Goal: Transaction & Acquisition: Obtain resource

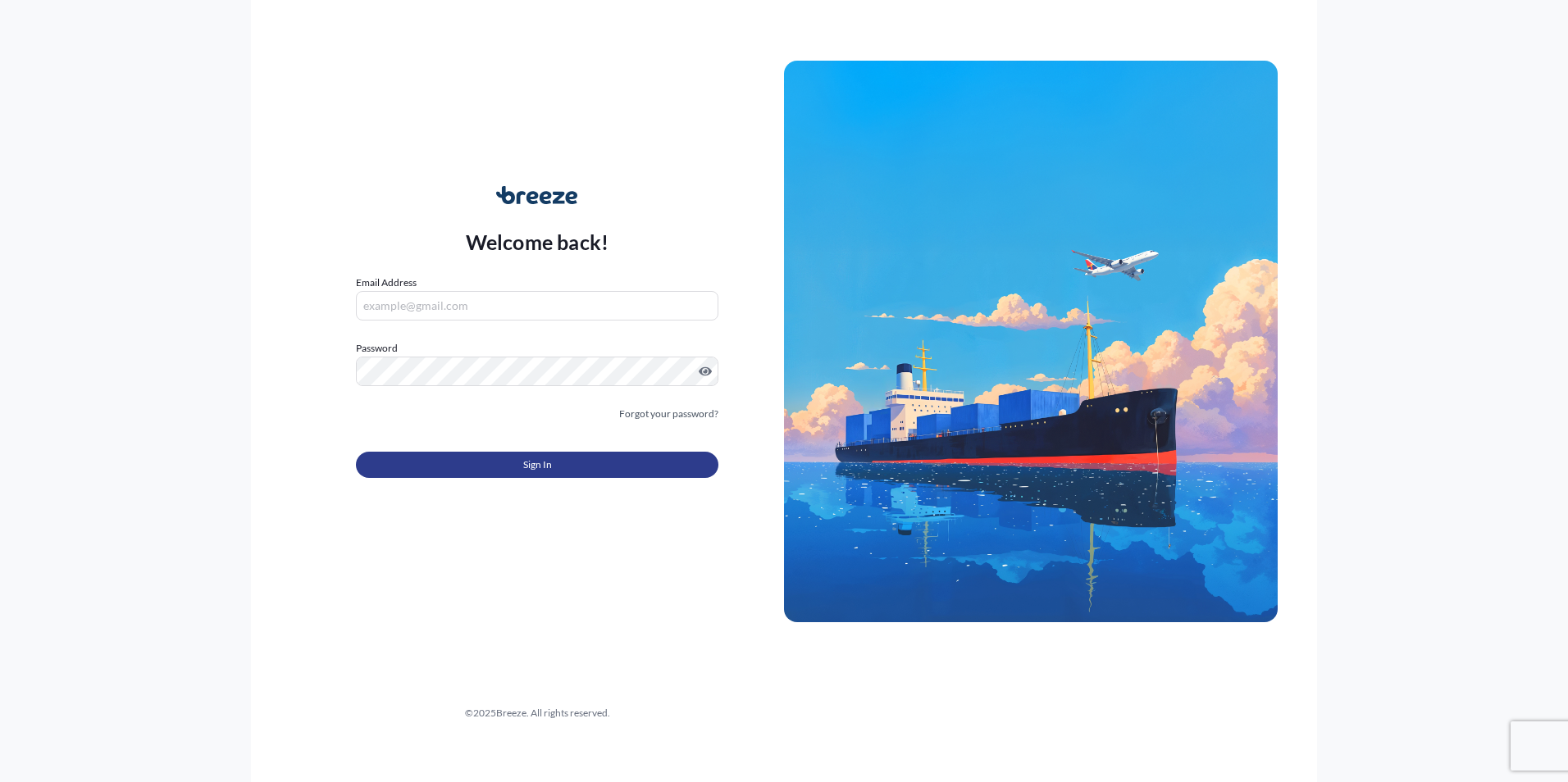
type input "[PERSON_NAME][EMAIL_ADDRESS][DOMAIN_NAME]"
click at [558, 463] on button "Sign In" at bounding box center [537, 465] width 363 height 26
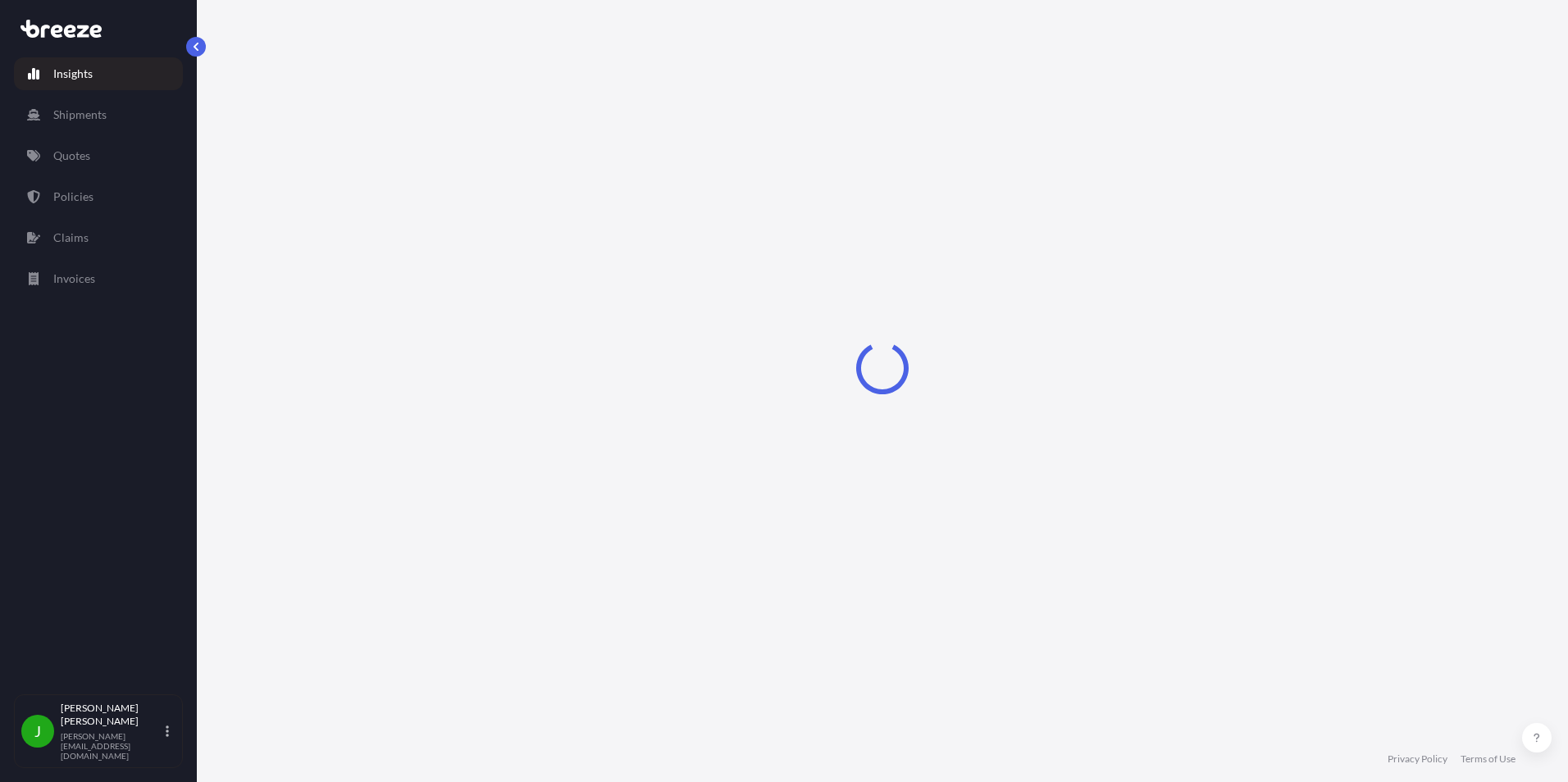
select select "2025"
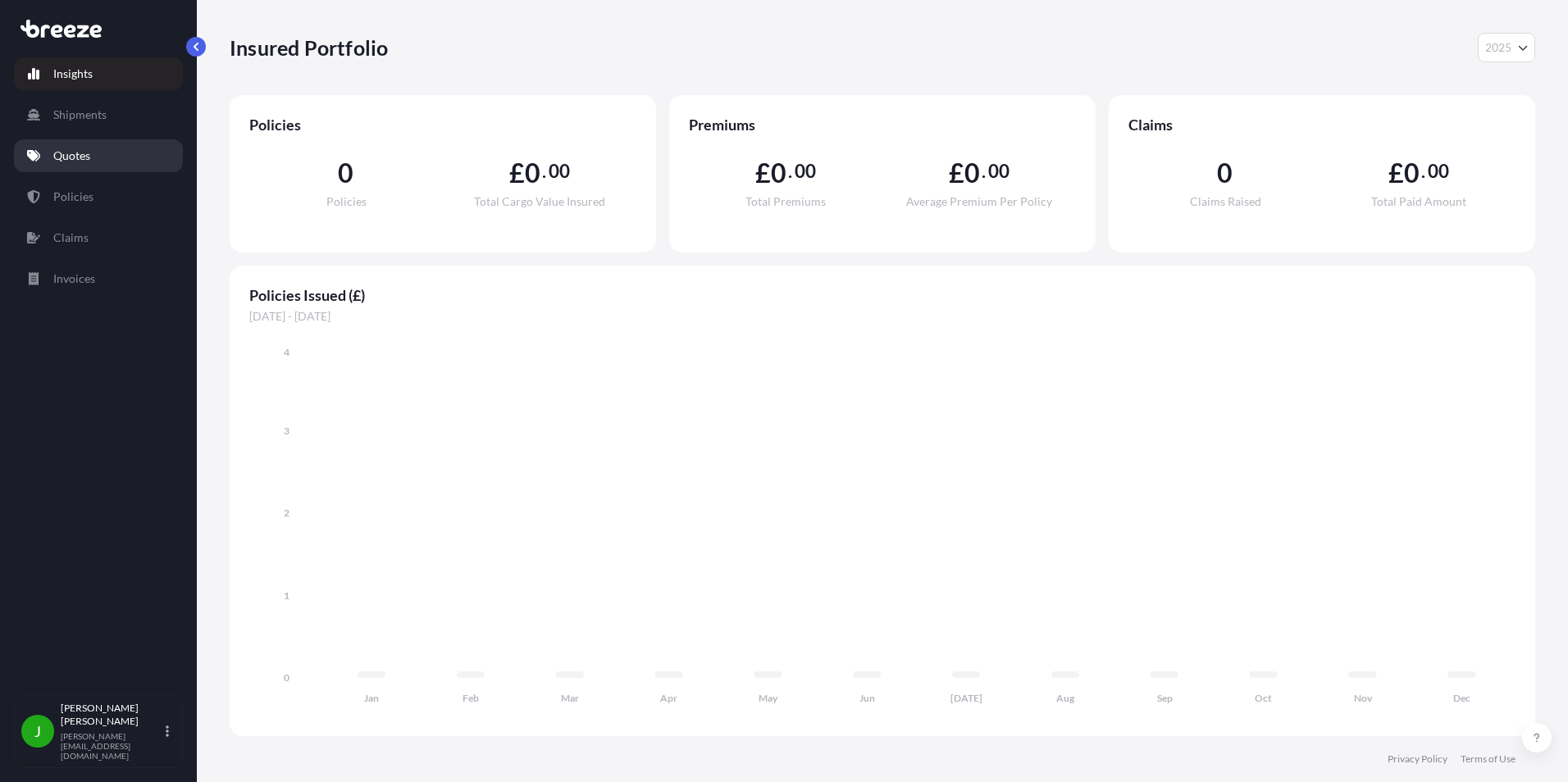
click at [64, 166] on link "Quotes" at bounding box center [98, 156] width 169 height 33
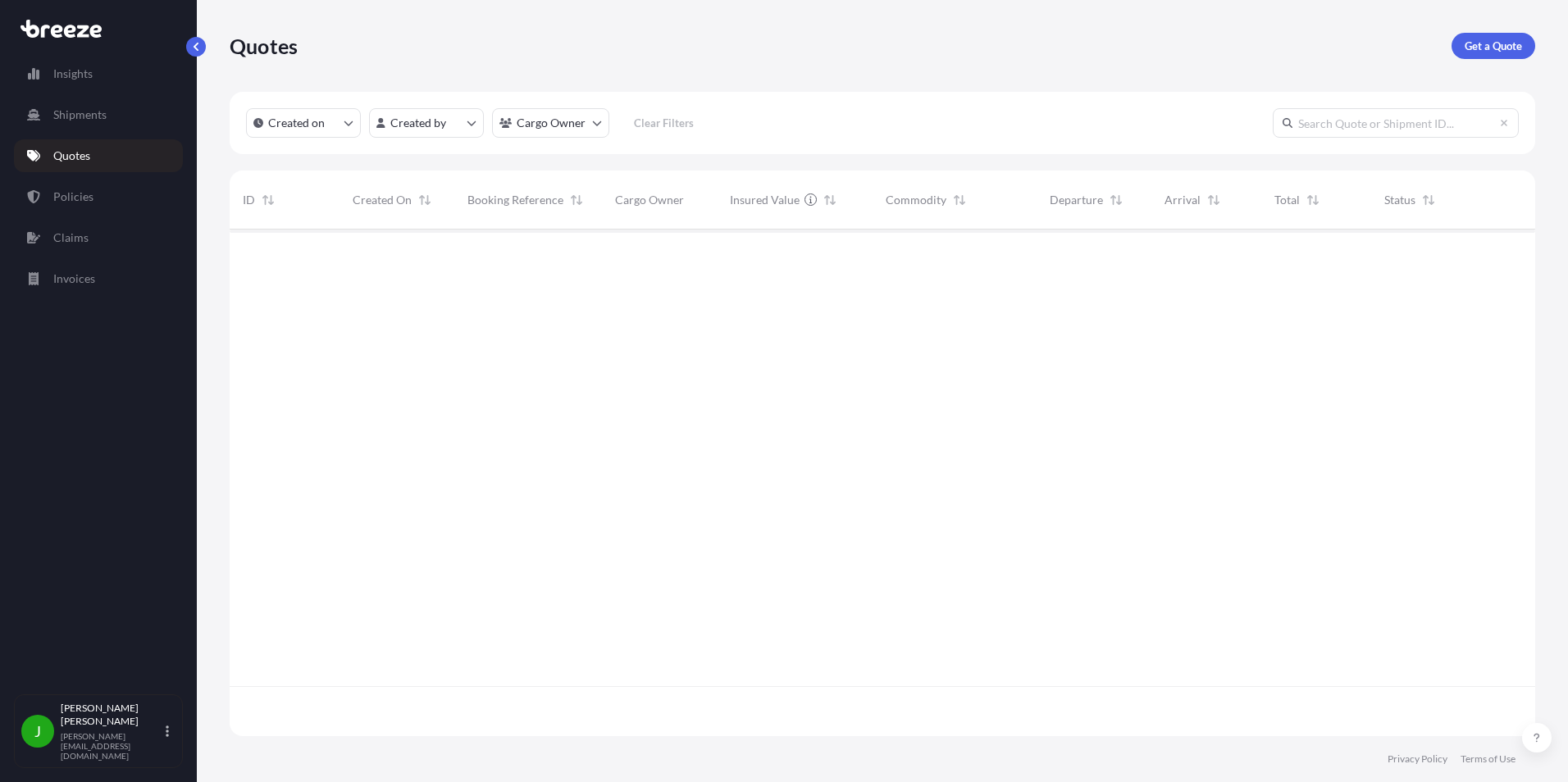
scroll to position [553, 1293]
click at [1485, 53] on p "Get a Quote" at bounding box center [1493, 45] width 57 height 17
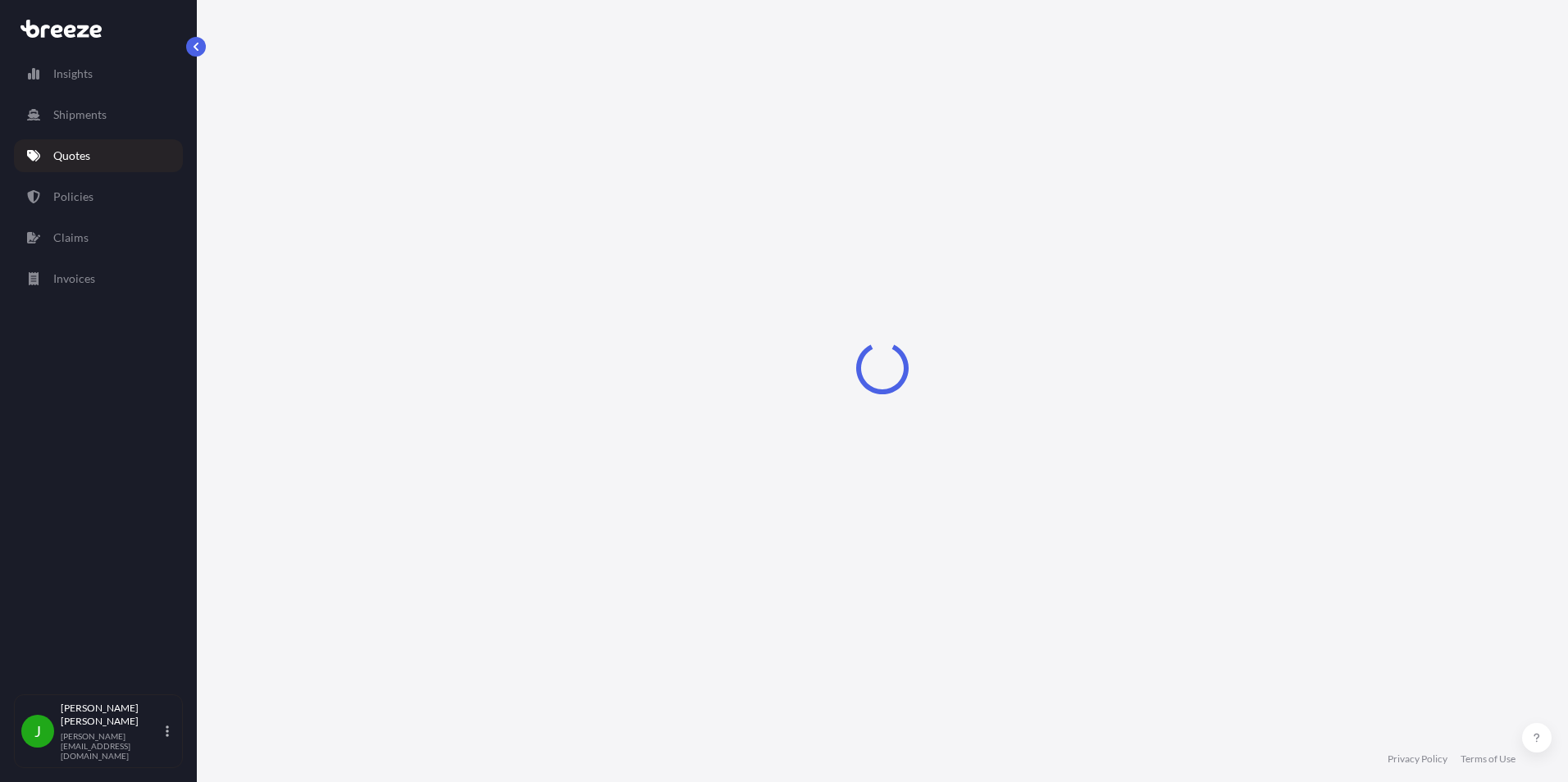
select select "Road"
select select "Sea"
select select "1"
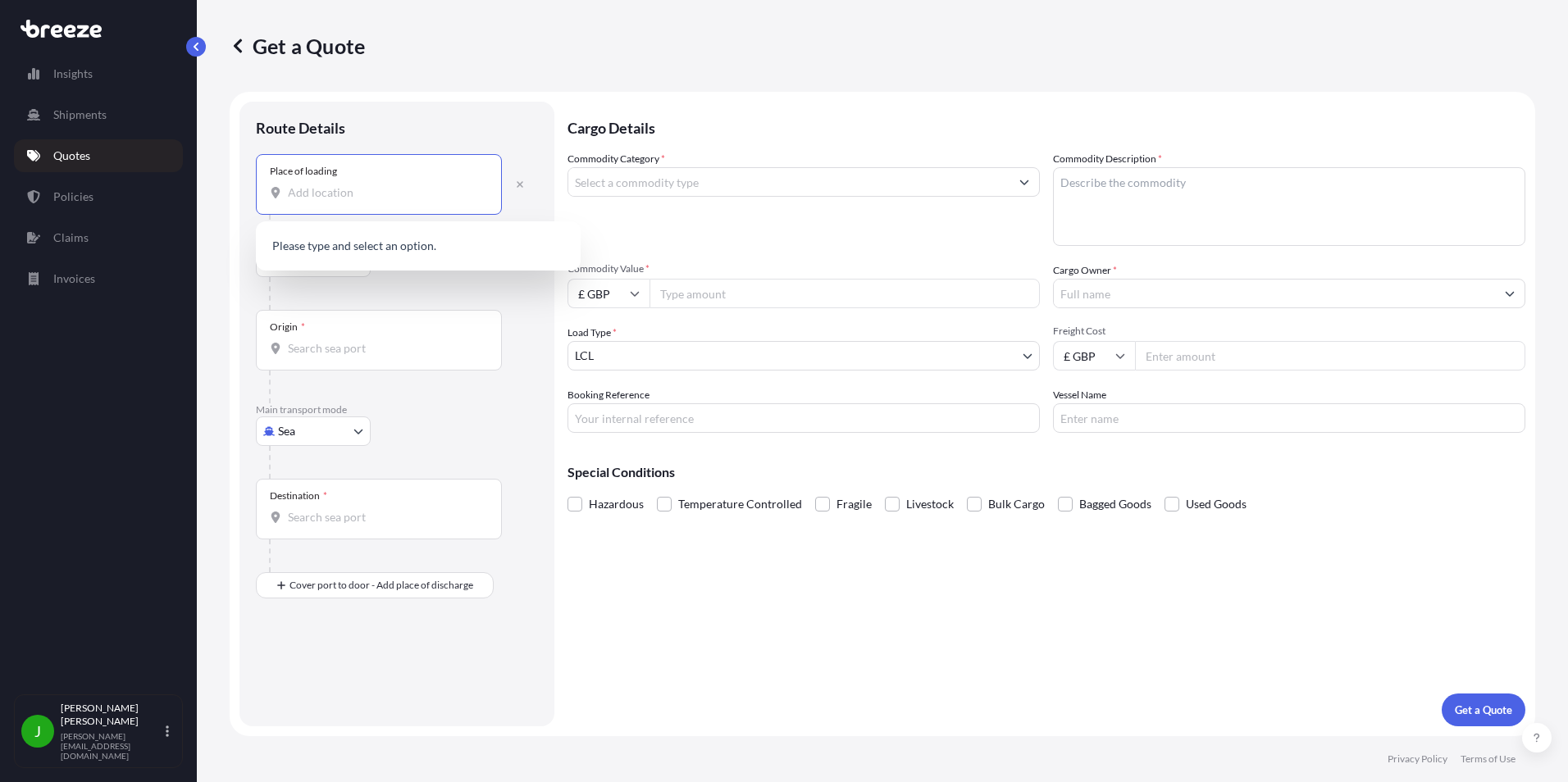
click at [294, 190] on input "Place of loading" at bounding box center [384, 192] width 193 height 17
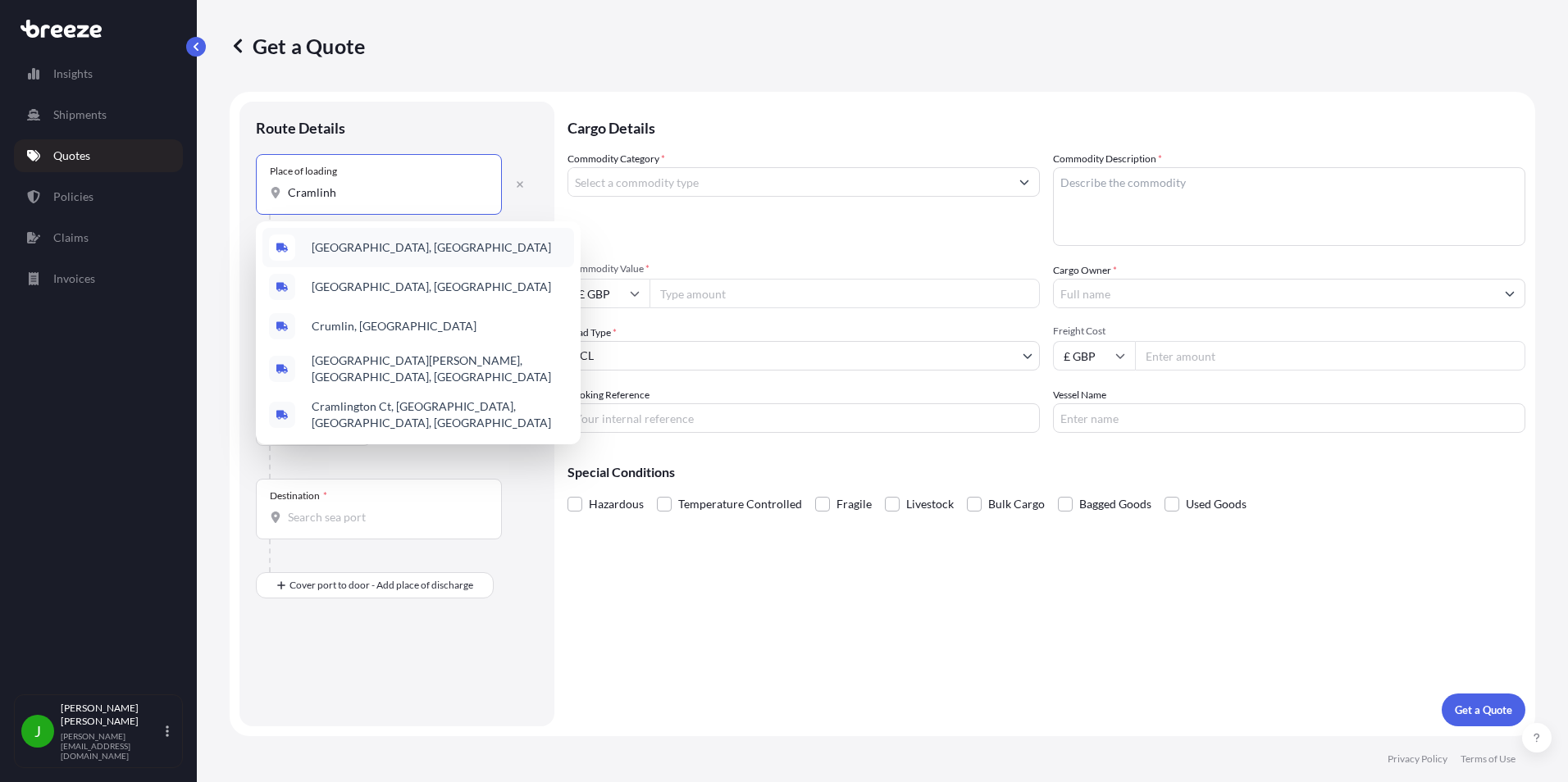
click at [355, 241] on span "[GEOGRAPHIC_DATA], [GEOGRAPHIC_DATA]" at bounding box center [430, 247] width 239 height 17
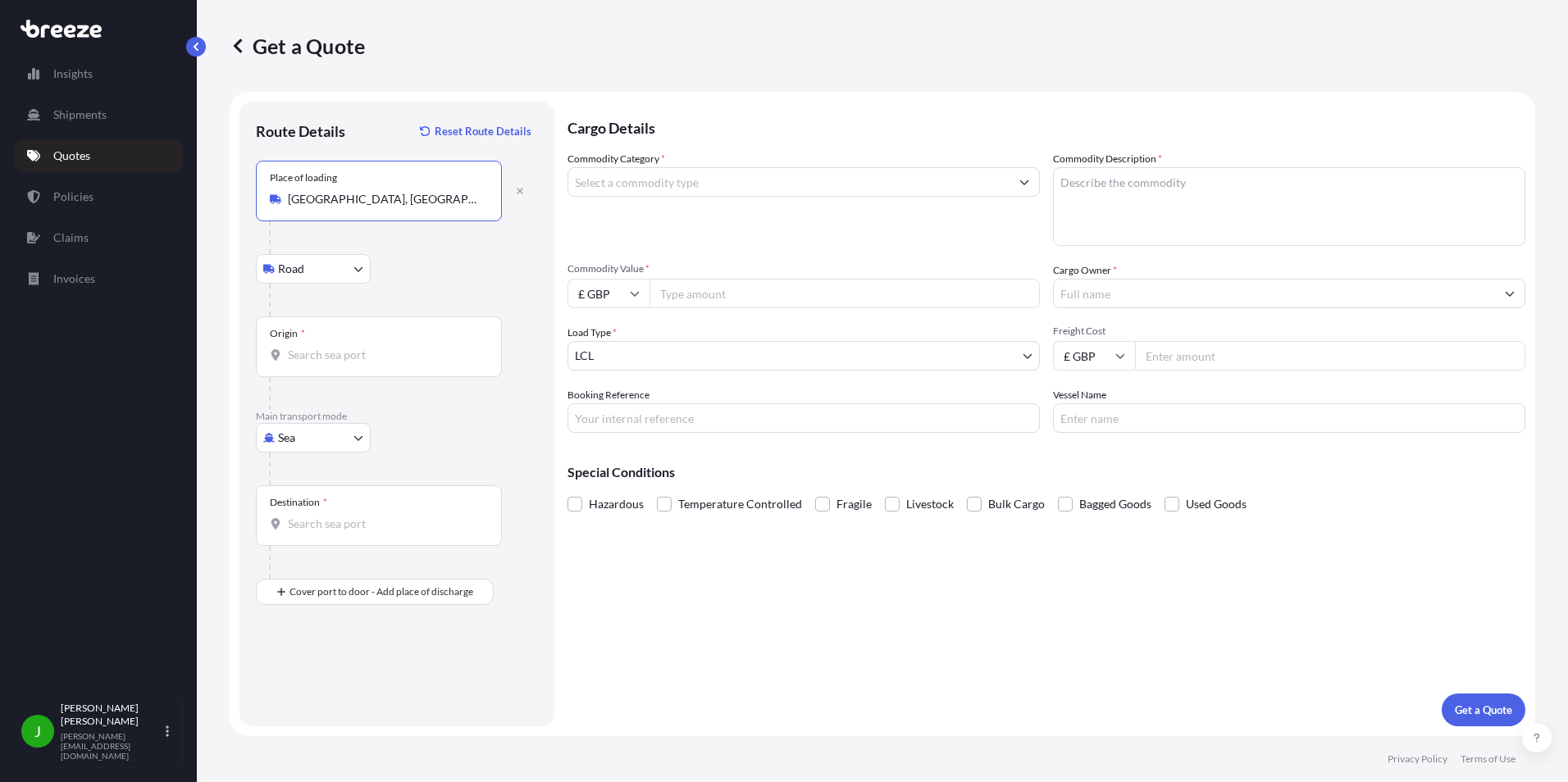
type input "[GEOGRAPHIC_DATA], [GEOGRAPHIC_DATA]"
click at [356, 270] on body "0 options available. 5 options available. 0 options available. 5 options availa…" at bounding box center [784, 391] width 1568 height 782
click at [304, 315] on span "Road" at bounding box center [300, 311] width 26 height 17
click at [306, 360] on input "Origin *" at bounding box center [384, 355] width 193 height 17
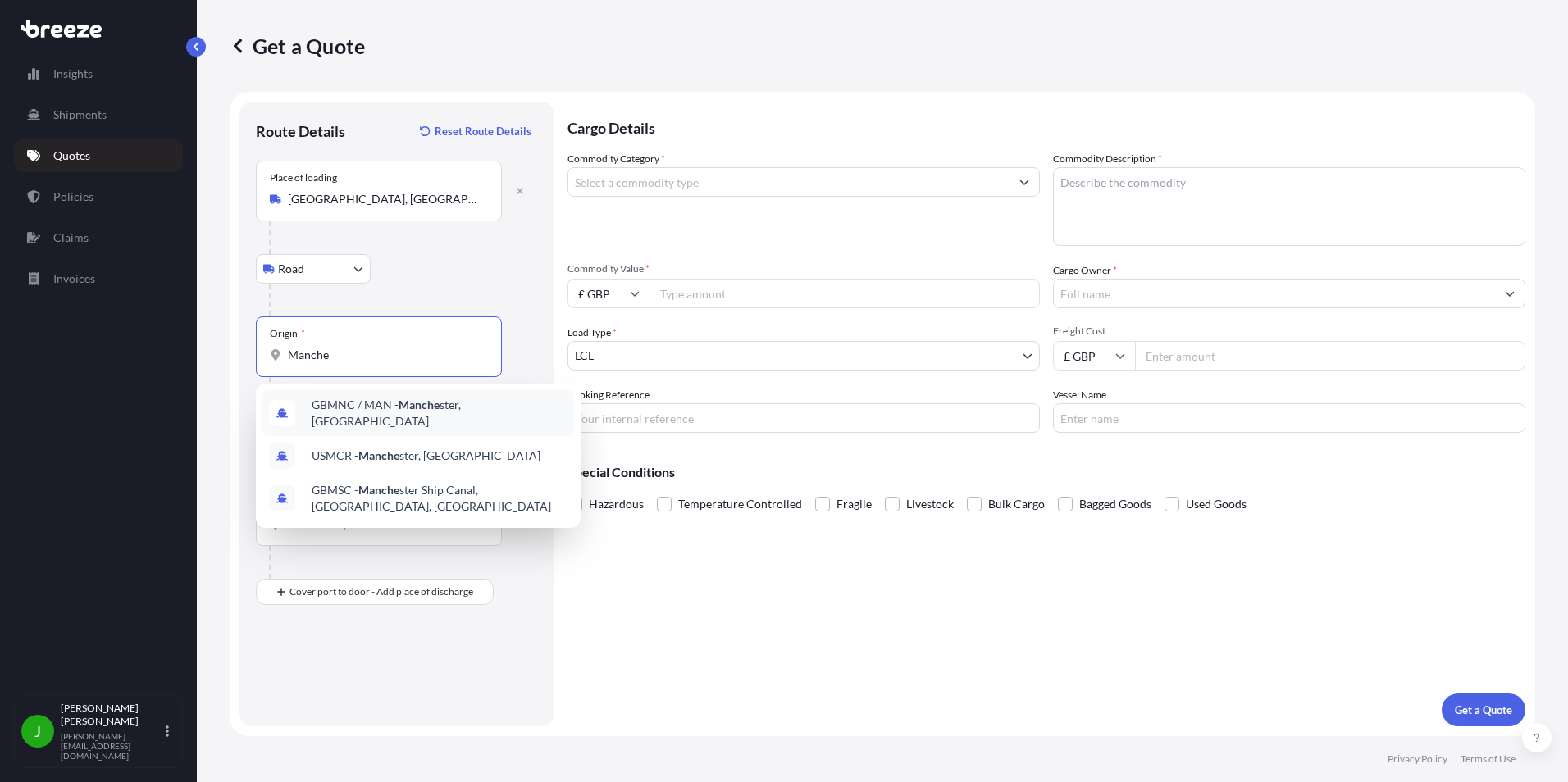
click at [338, 412] on span "GBMNC / MAN - Manche ster, [GEOGRAPHIC_DATA]" at bounding box center [439, 413] width 256 height 33
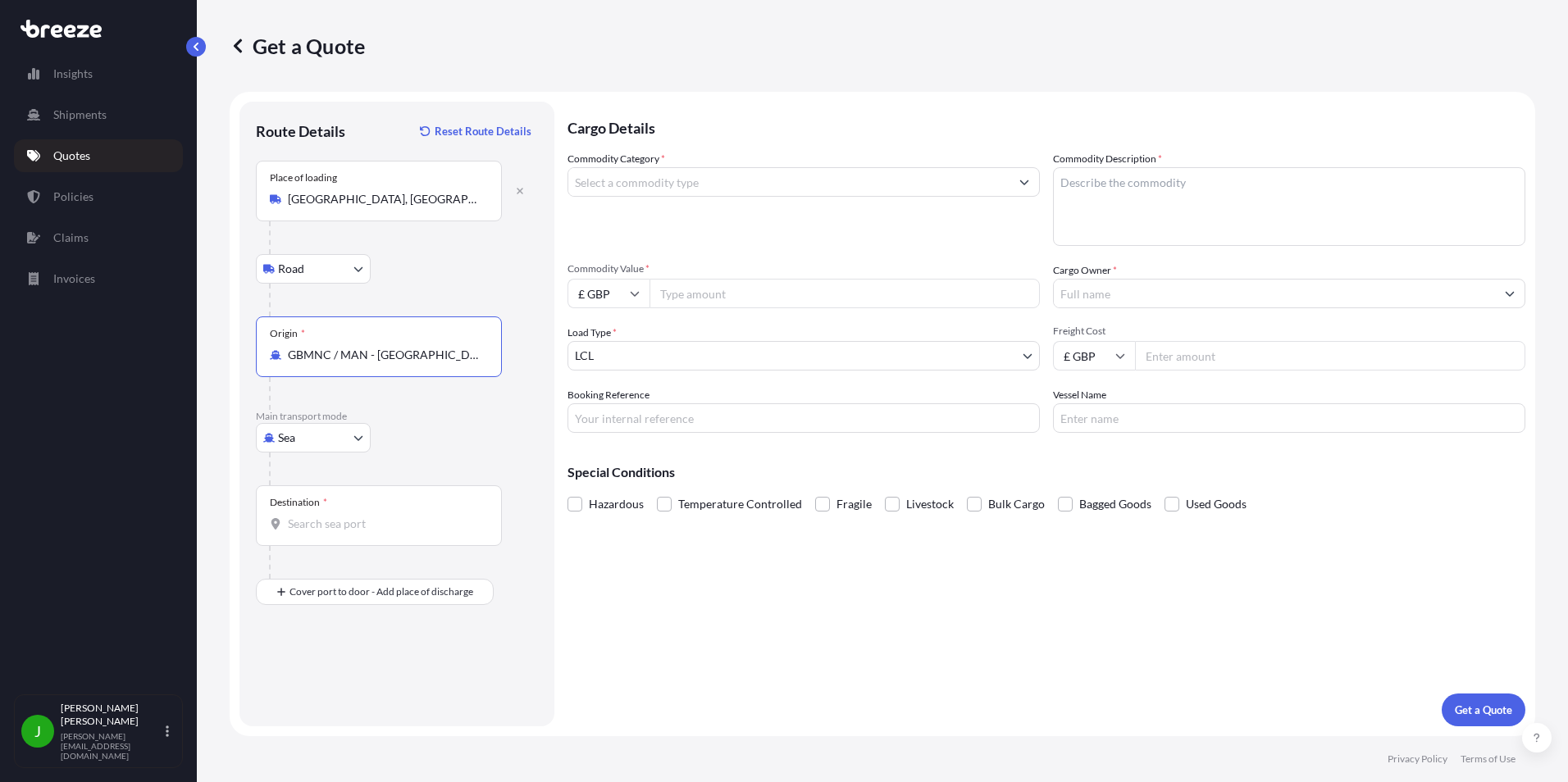
type input "GBMNC / MAN - [GEOGRAPHIC_DATA], [GEOGRAPHIC_DATA]"
click at [359, 444] on body "3 options available. Insights Shipments Quotes Policies Claims Invoices J [PERS…" at bounding box center [784, 391] width 1568 height 782
click at [295, 516] on span "Air" at bounding box center [295, 510] width 17 height 17
select select "Air"
click at [320, 533] on div "Destination *" at bounding box center [378, 516] width 246 height 61
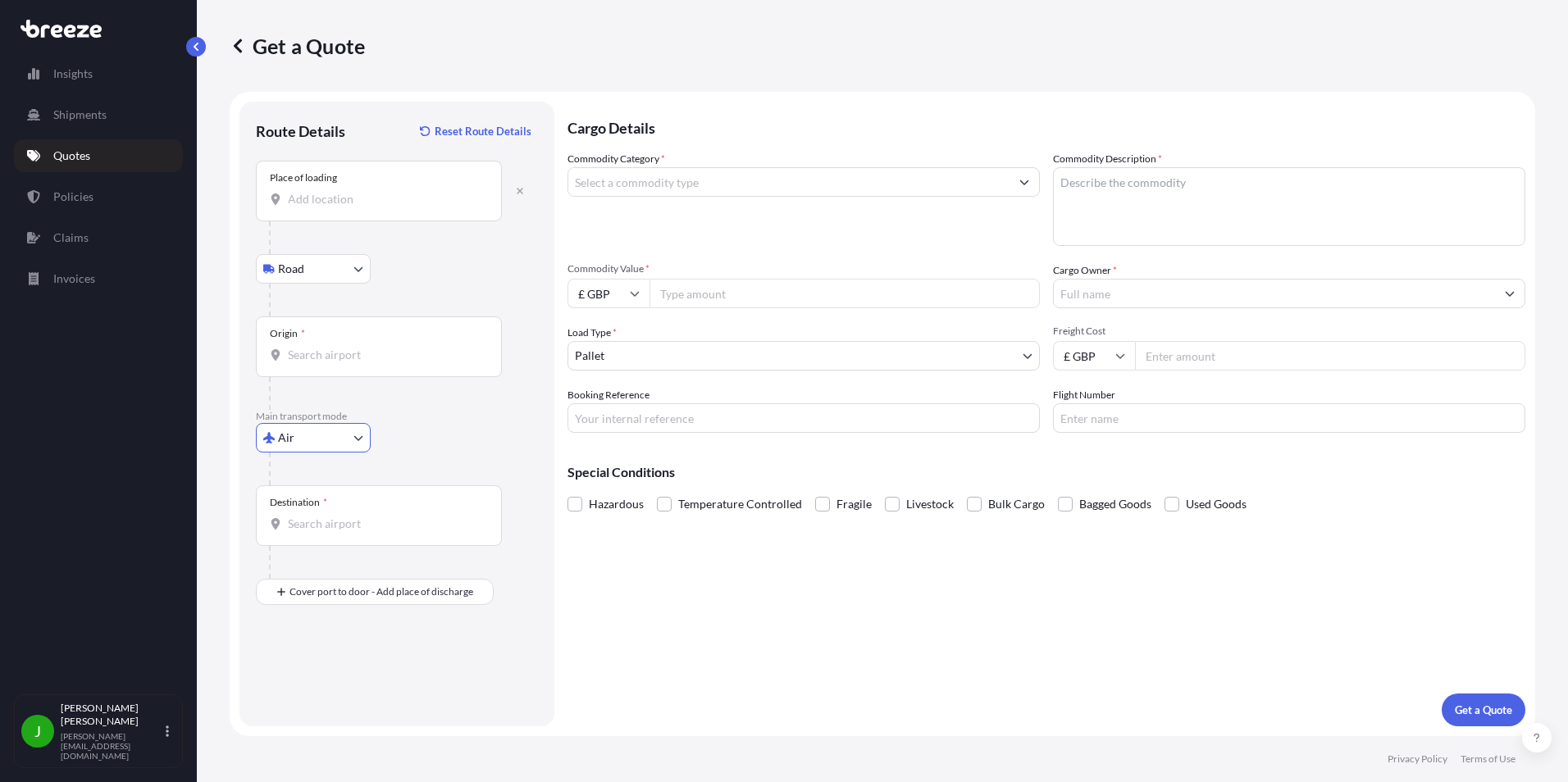
click at [320, 532] on input "Destination *" at bounding box center [384, 524] width 193 height 17
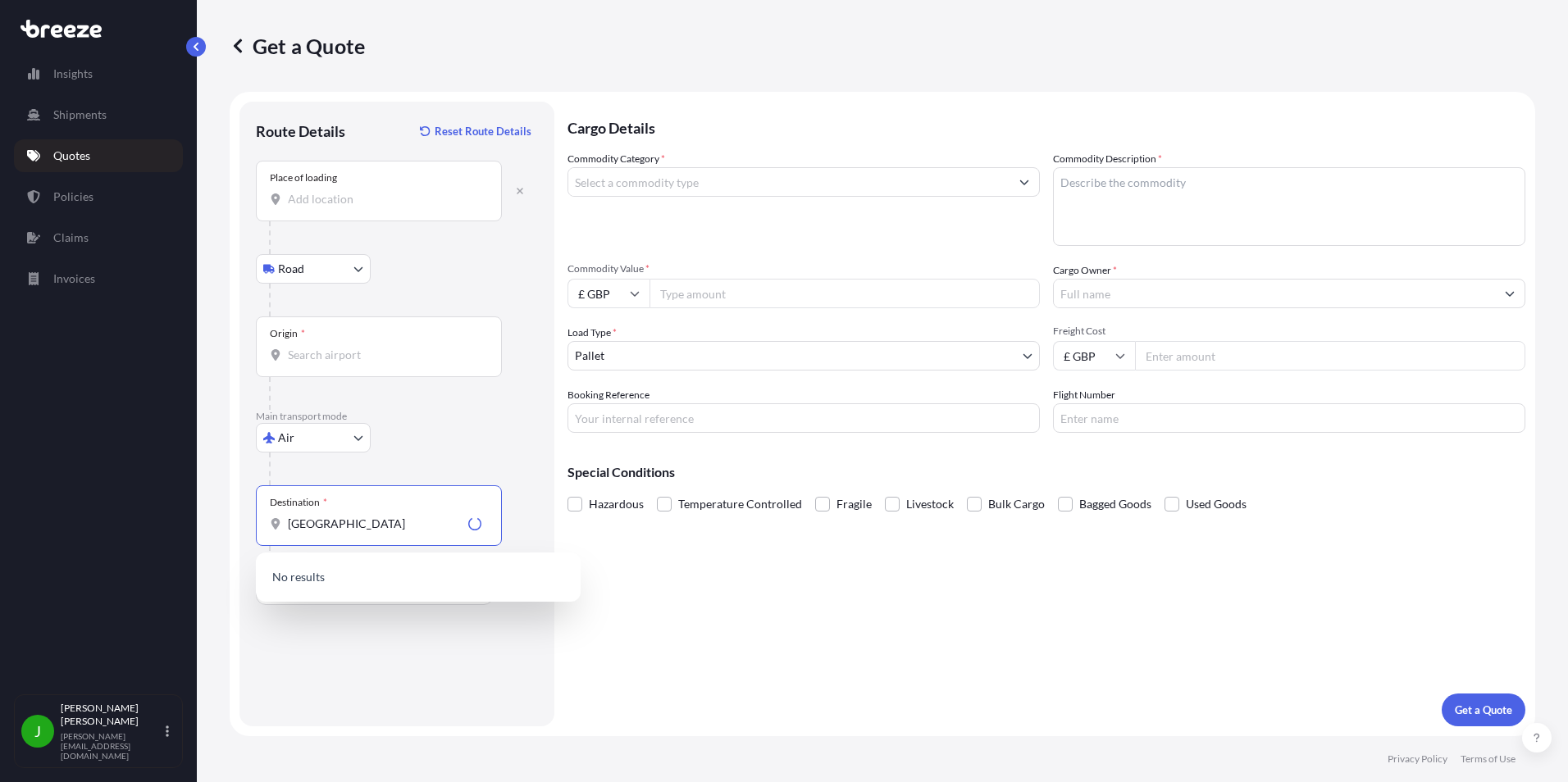
type input "[GEOGRAPHIC_DATA]"
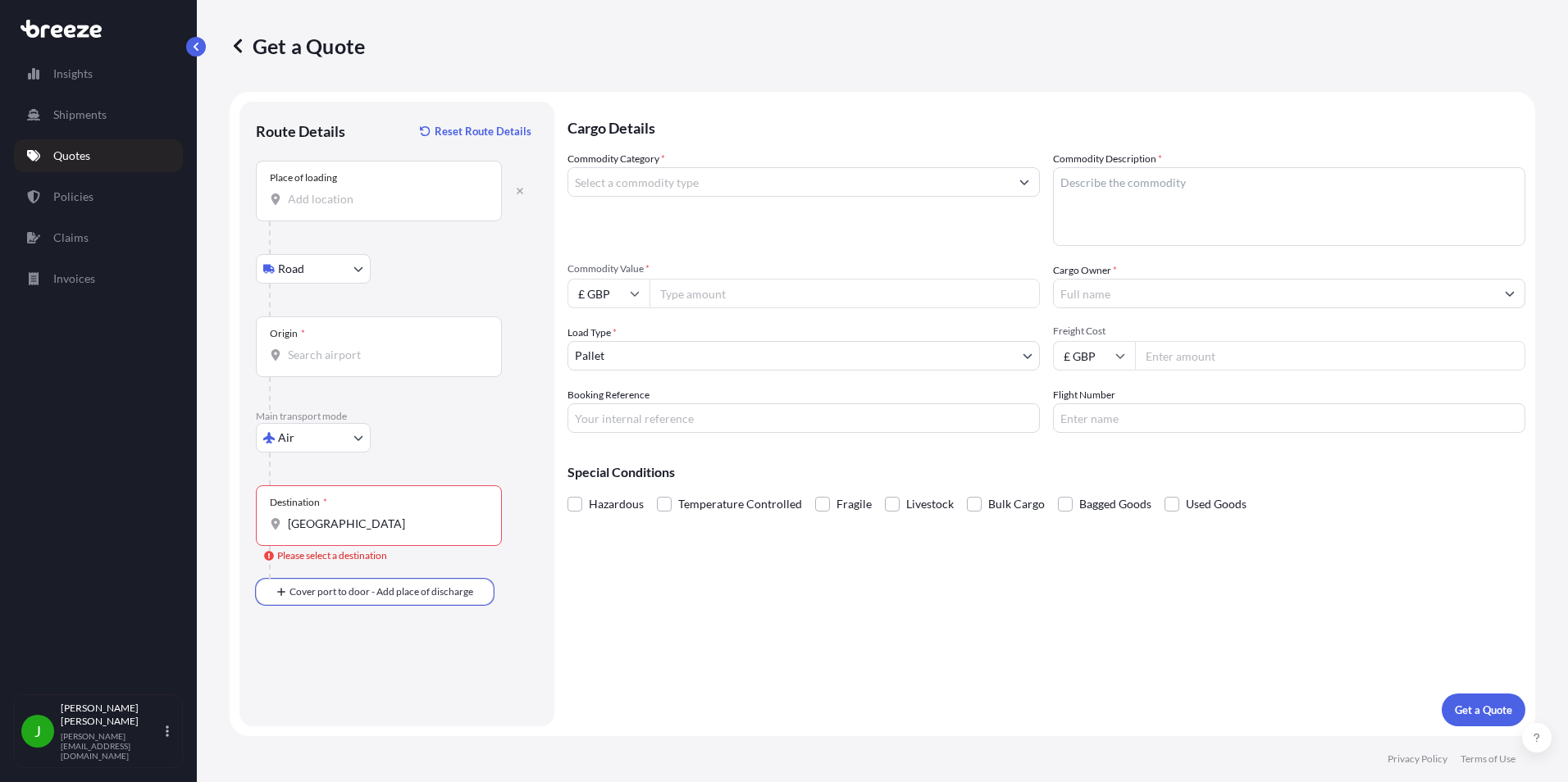
click at [333, 524] on input "[GEOGRAPHIC_DATA]" at bounding box center [384, 524] width 193 height 17
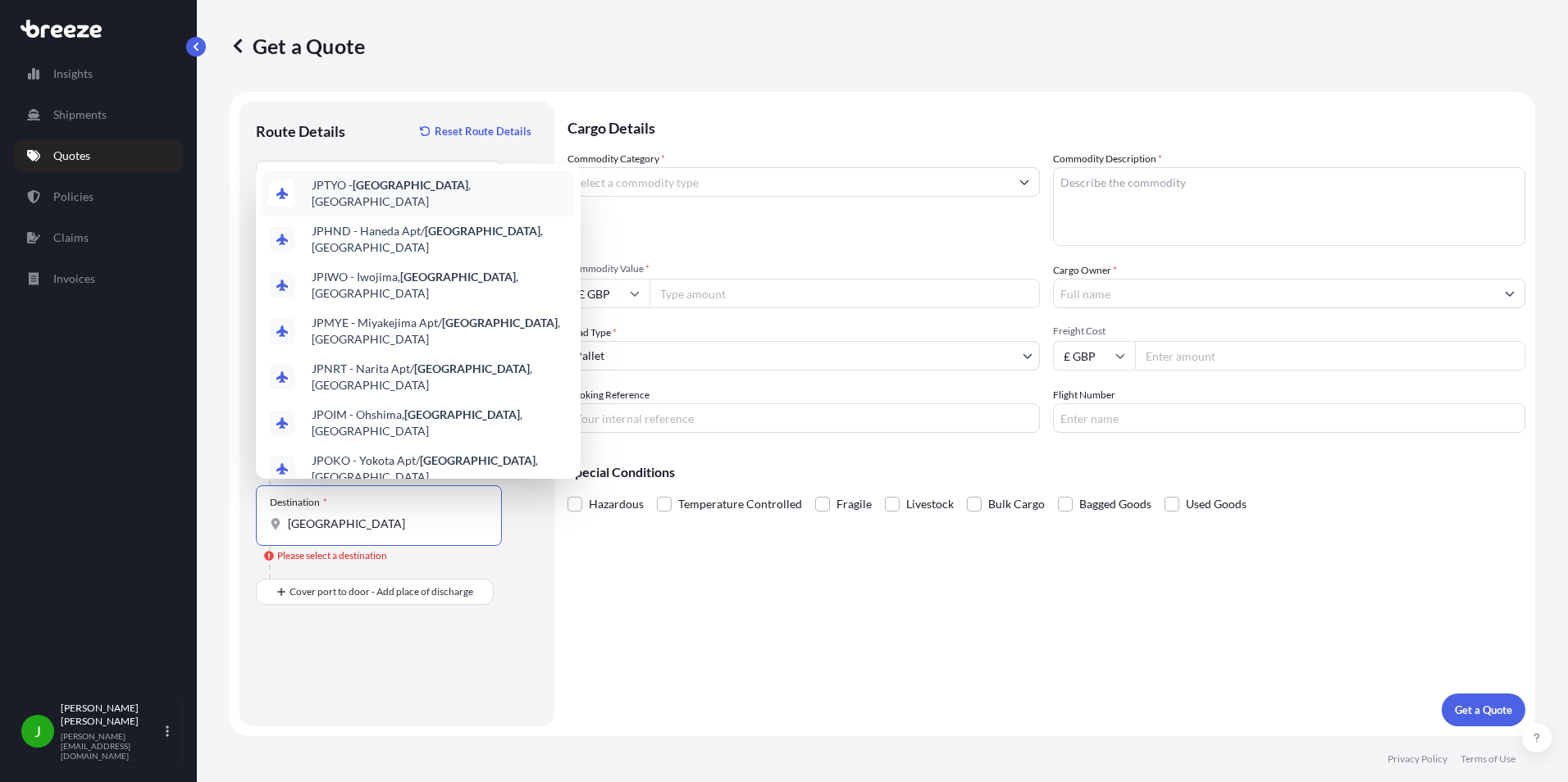
click at [330, 210] on span "JPTYO - [GEOGRAPHIC_DATA] , [GEOGRAPHIC_DATA]" at bounding box center [439, 194] width 256 height 33
type input "JPTYO - [GEOGRAPHIC_DATA], [GEOGRAPHIC_DATA]"
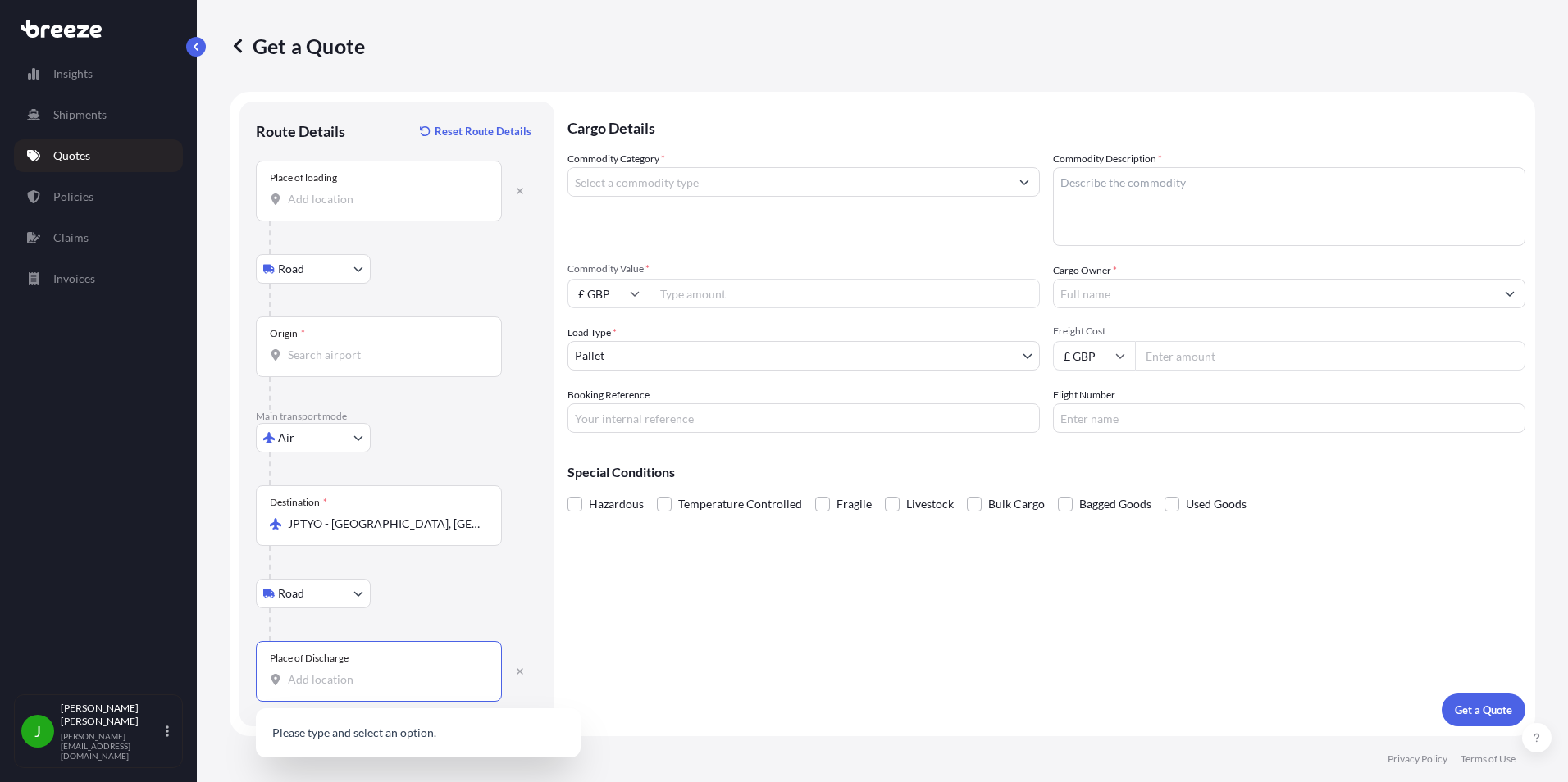
click at [298, 677] on input "Place of Discharge" at bounding box center [384, 679] width 193 height 17
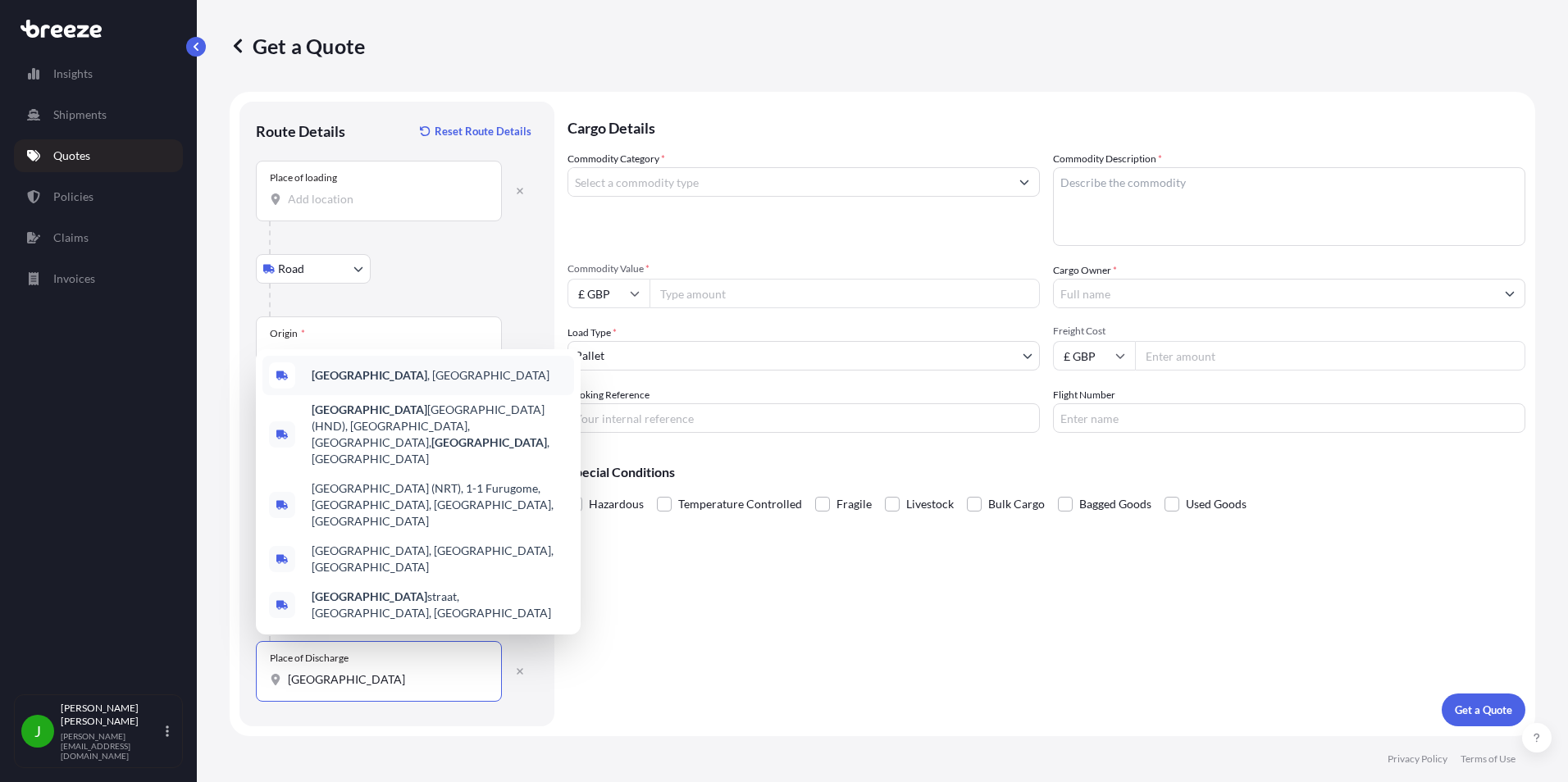
click at [350, 384] on span "[GEOGRAPHIC_DATA] , [GEOGRAPHIC_DATA]" at bounding box center [430, 375] width 237 height 17
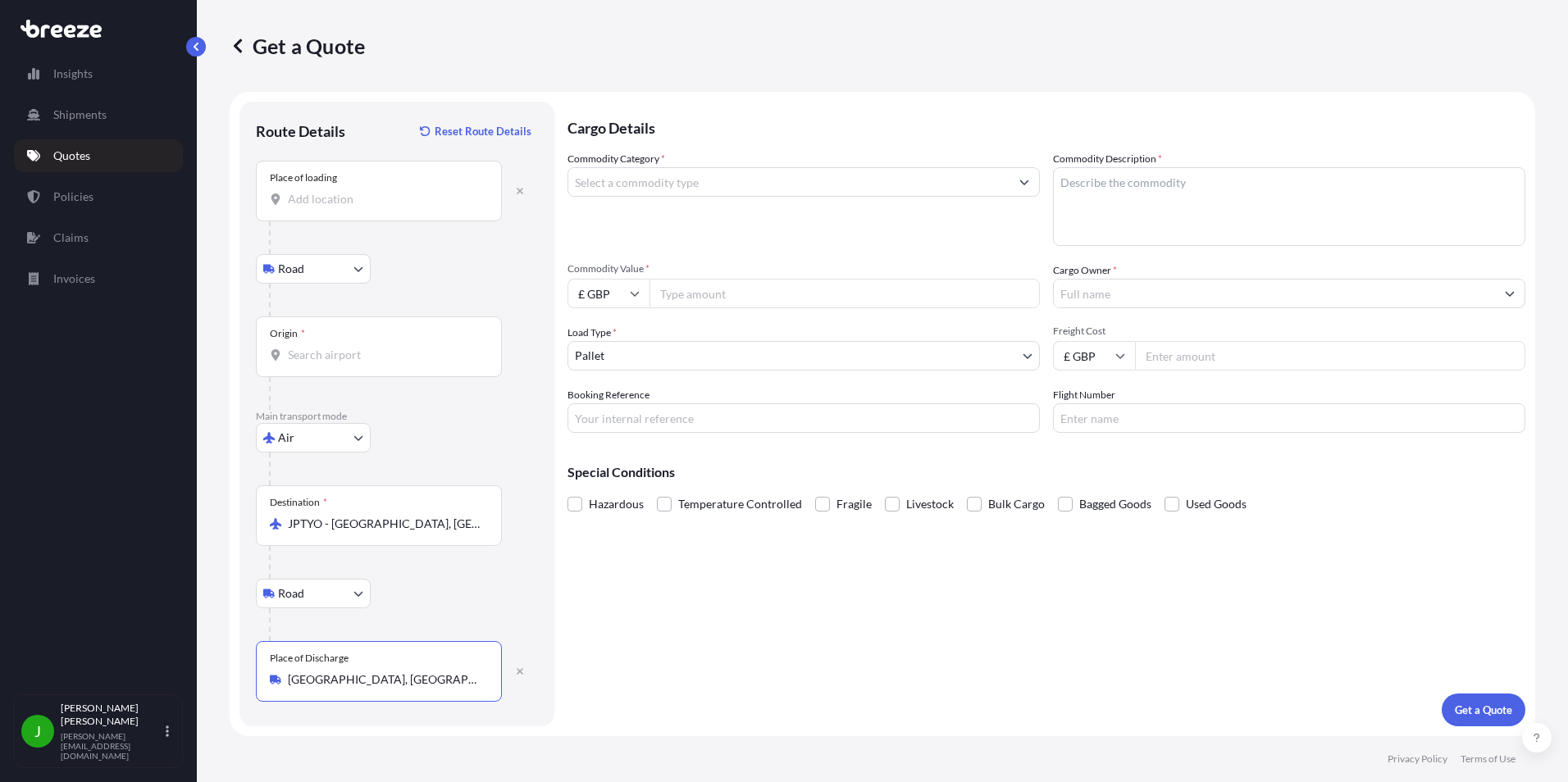
type input "[GEOGRAPHIC_DATA], [GEOGRAPHIC_DATA]"
click at [733, 176] on input "Commodity Category *" at bounding box center [788, 182] width 441 height 30
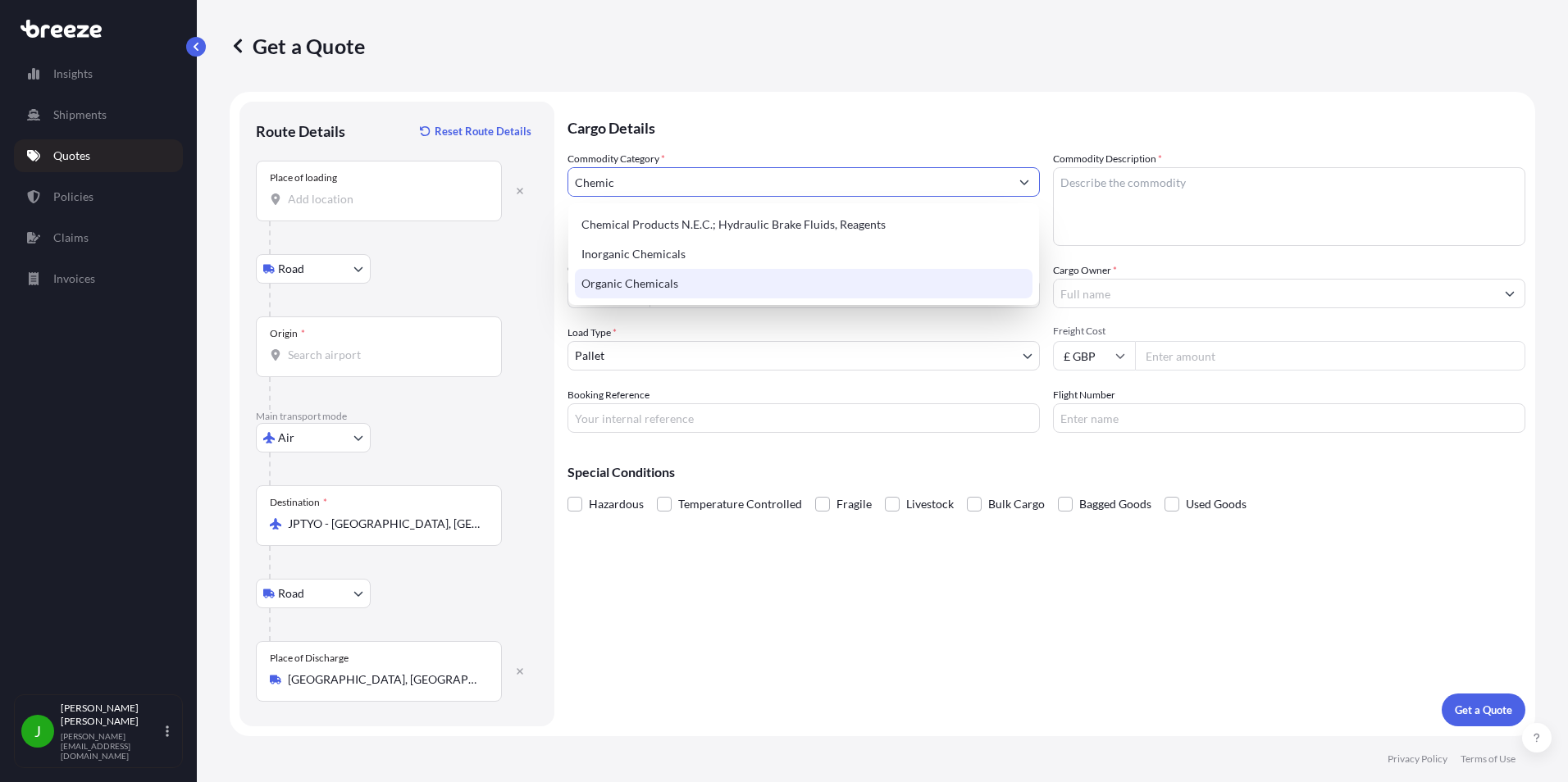
click at [613, 283] on div "Organic Chemicals" at bounding box center [804, 284] width 457 height 30
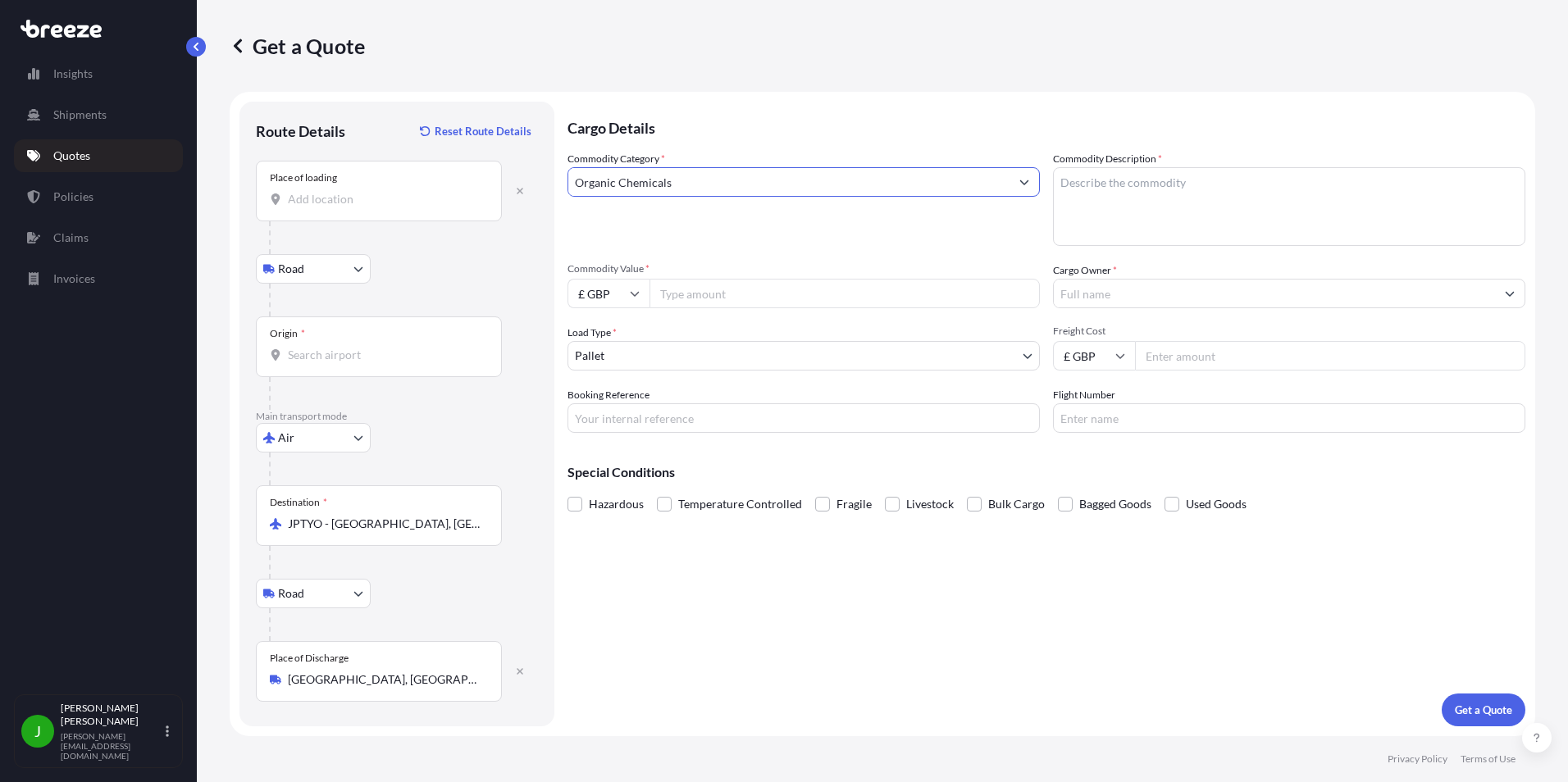
type input "Organic Chemicals"
click at [1083, 178] on textarea "Commodity Description *" at bounding box center [1288, 206] width 472 height 79
type textarea "Chemical Product"
click at [722, 281] on input "Commodity Value *" at bounding box center [844, 294] width 390 height 30
type input "30000"
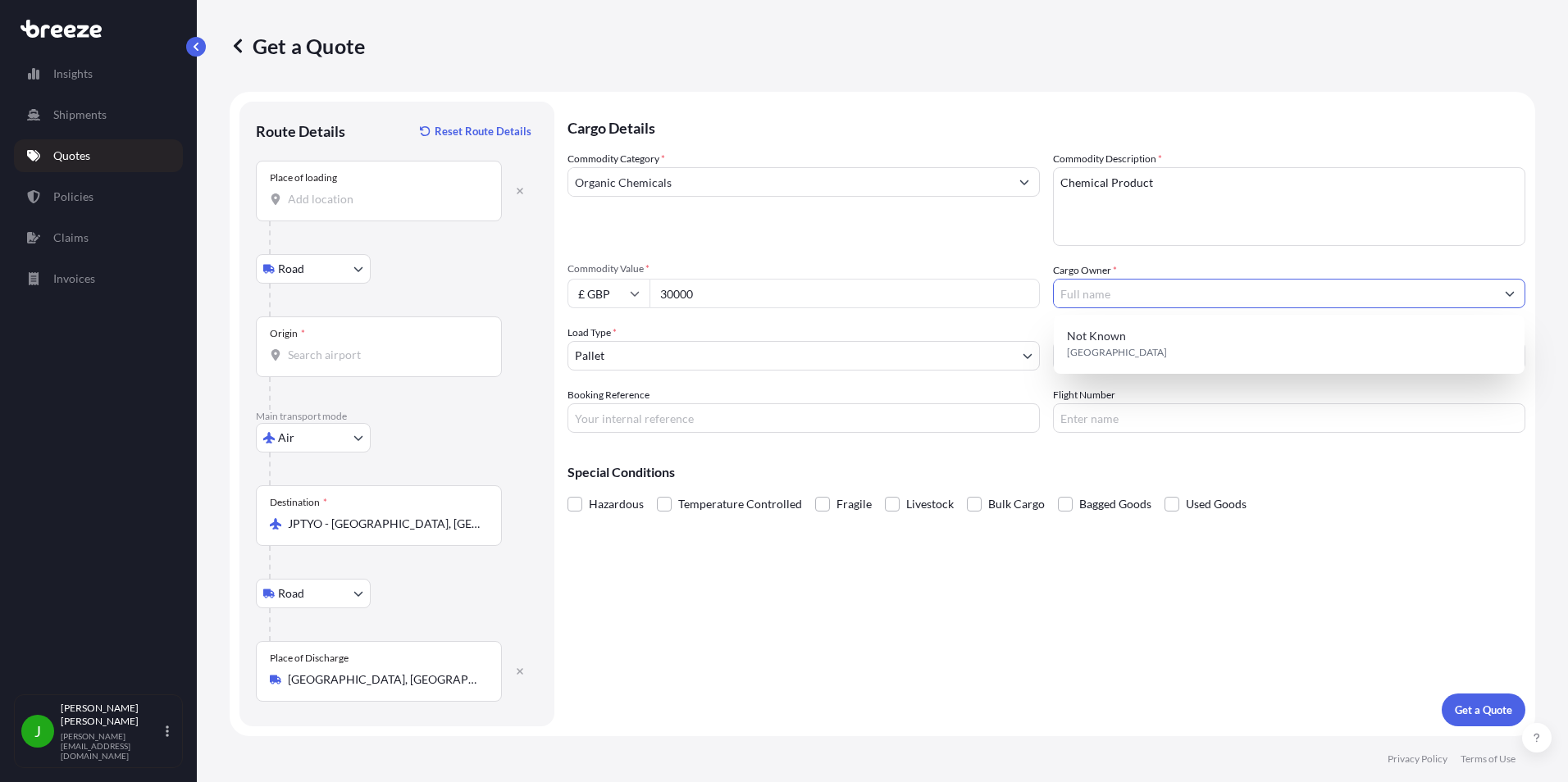
click at [1074, 294] on input "Cargo Owner *" at bounding box center [1273, 294] width 441 height 30
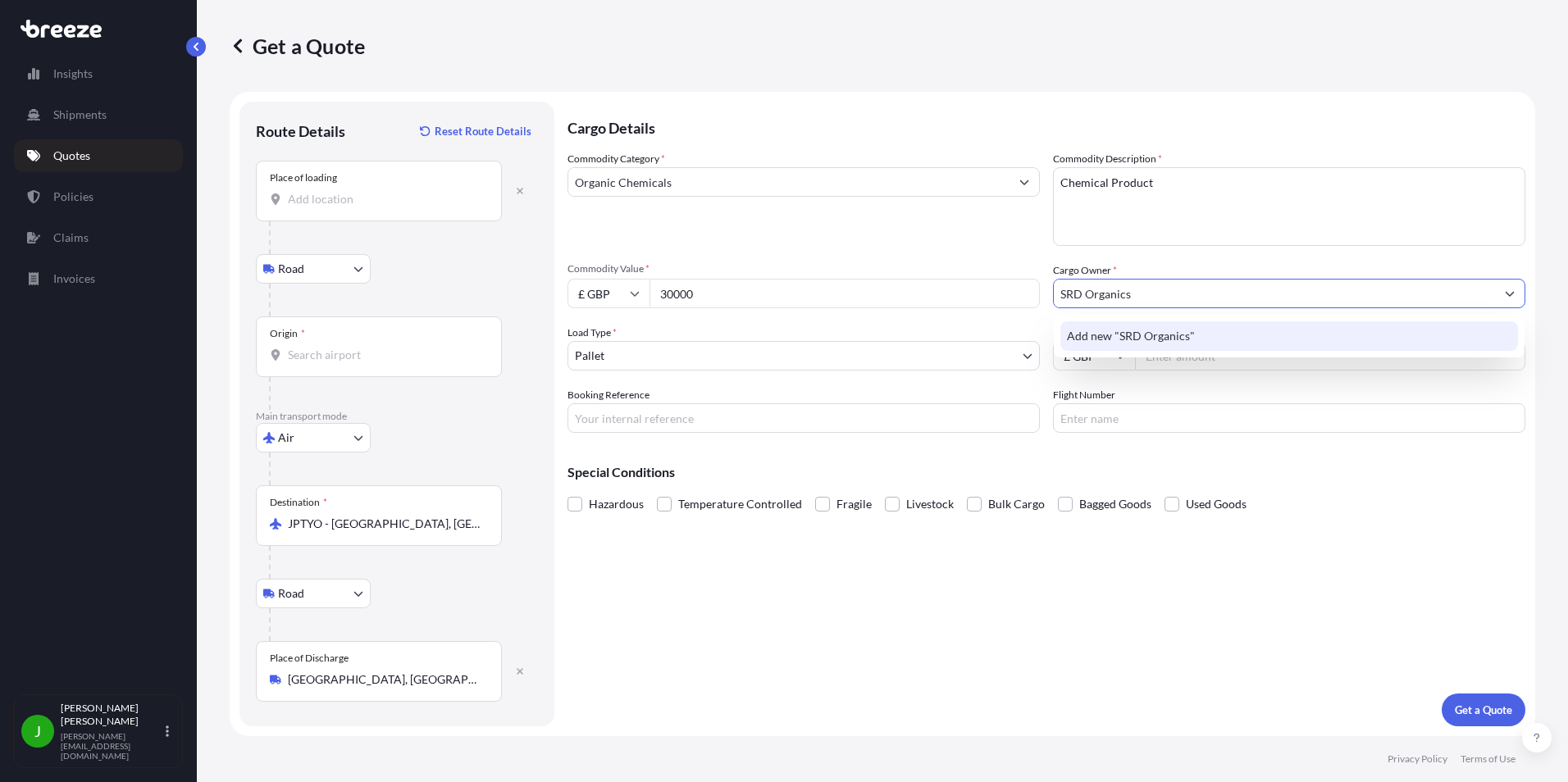
click at [1157, 344] on div "Add new "SRD Organics"" at bounding box center [1289, 337] width 457 height 30
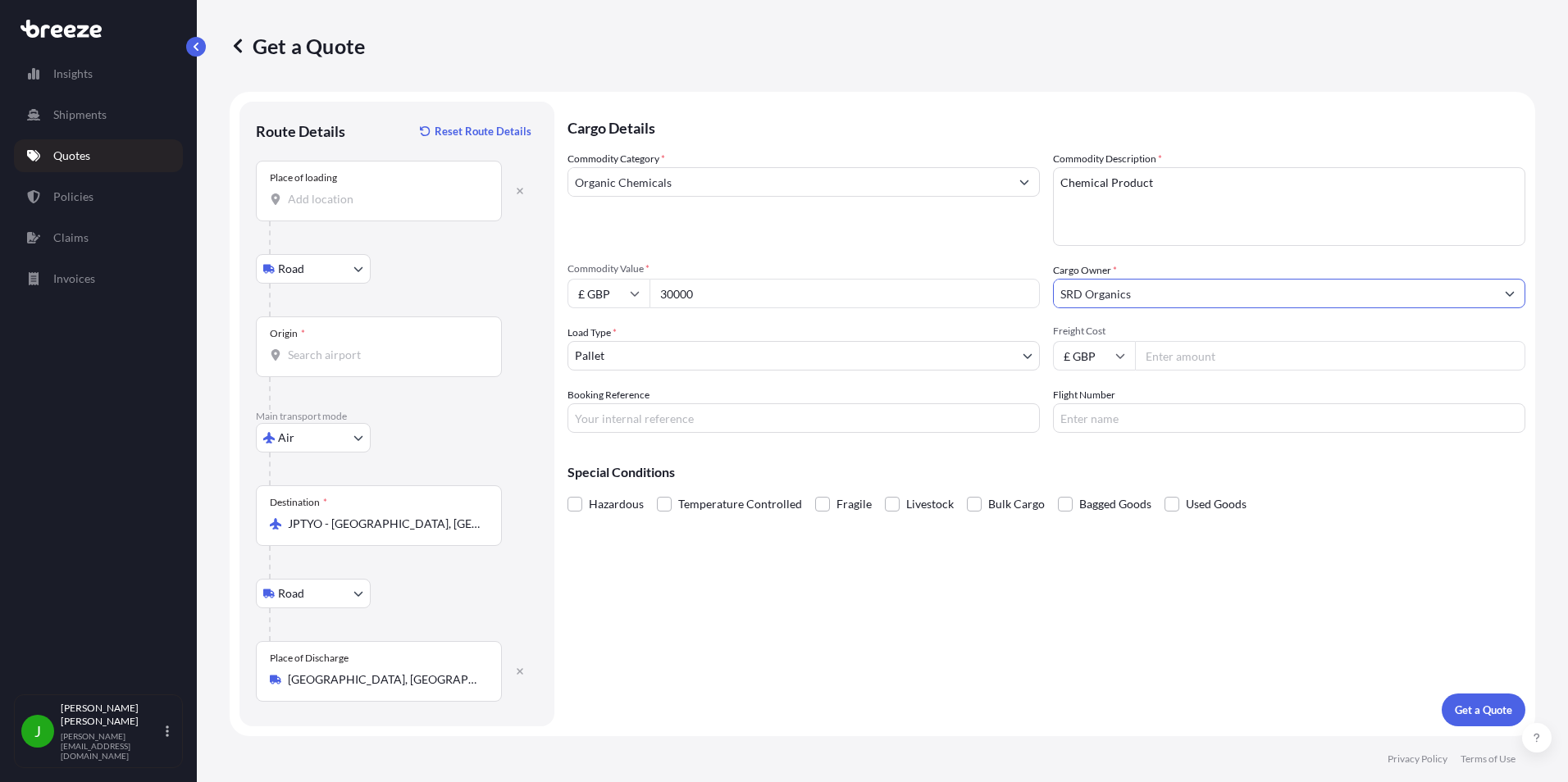
type input "SRD Organics"
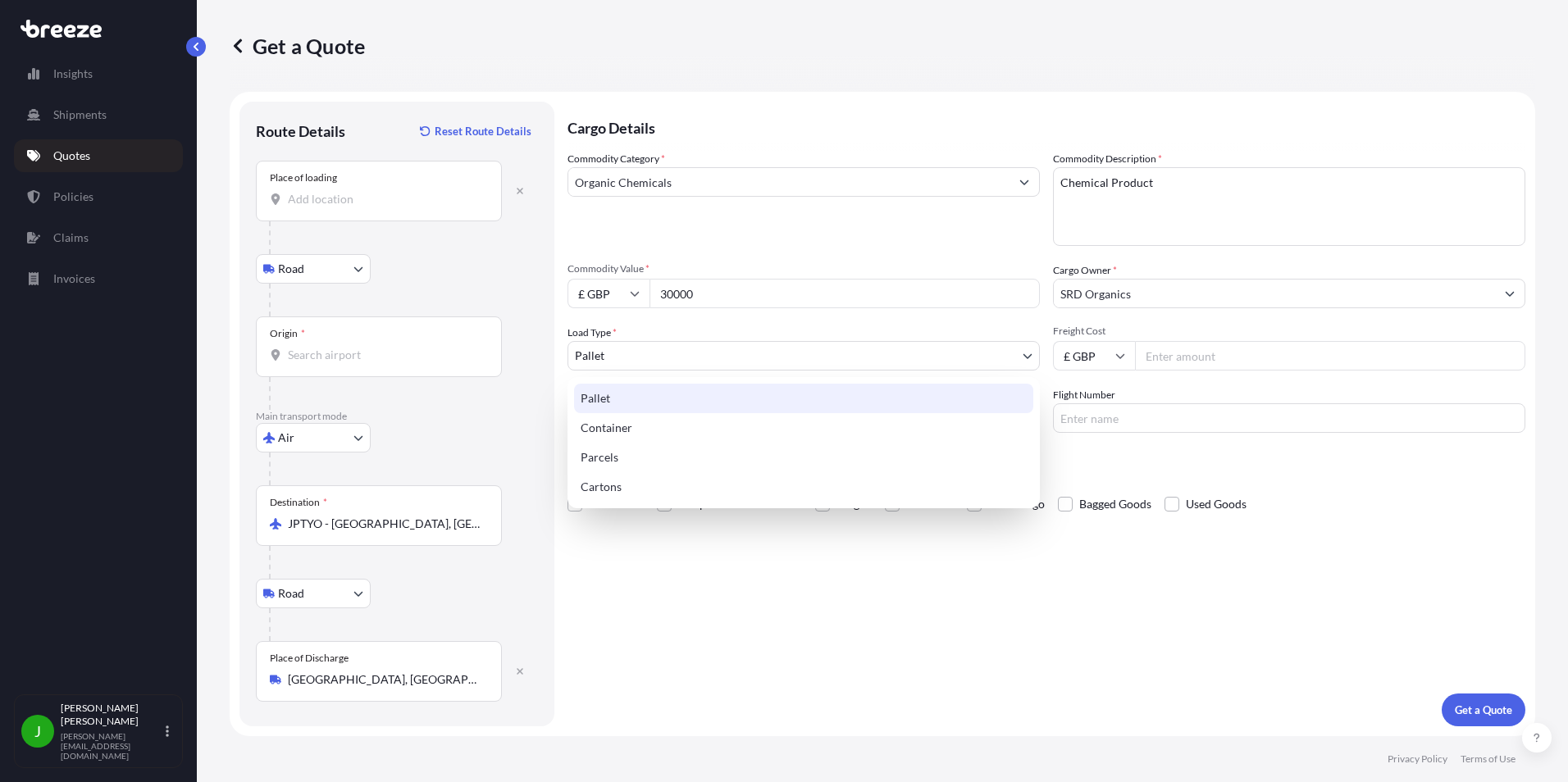
click at [719, 357] on body "1 option available. 0 options available. 1 option available. Insights Shipments…" at bounding box center [784, 391] width 1568 height 782
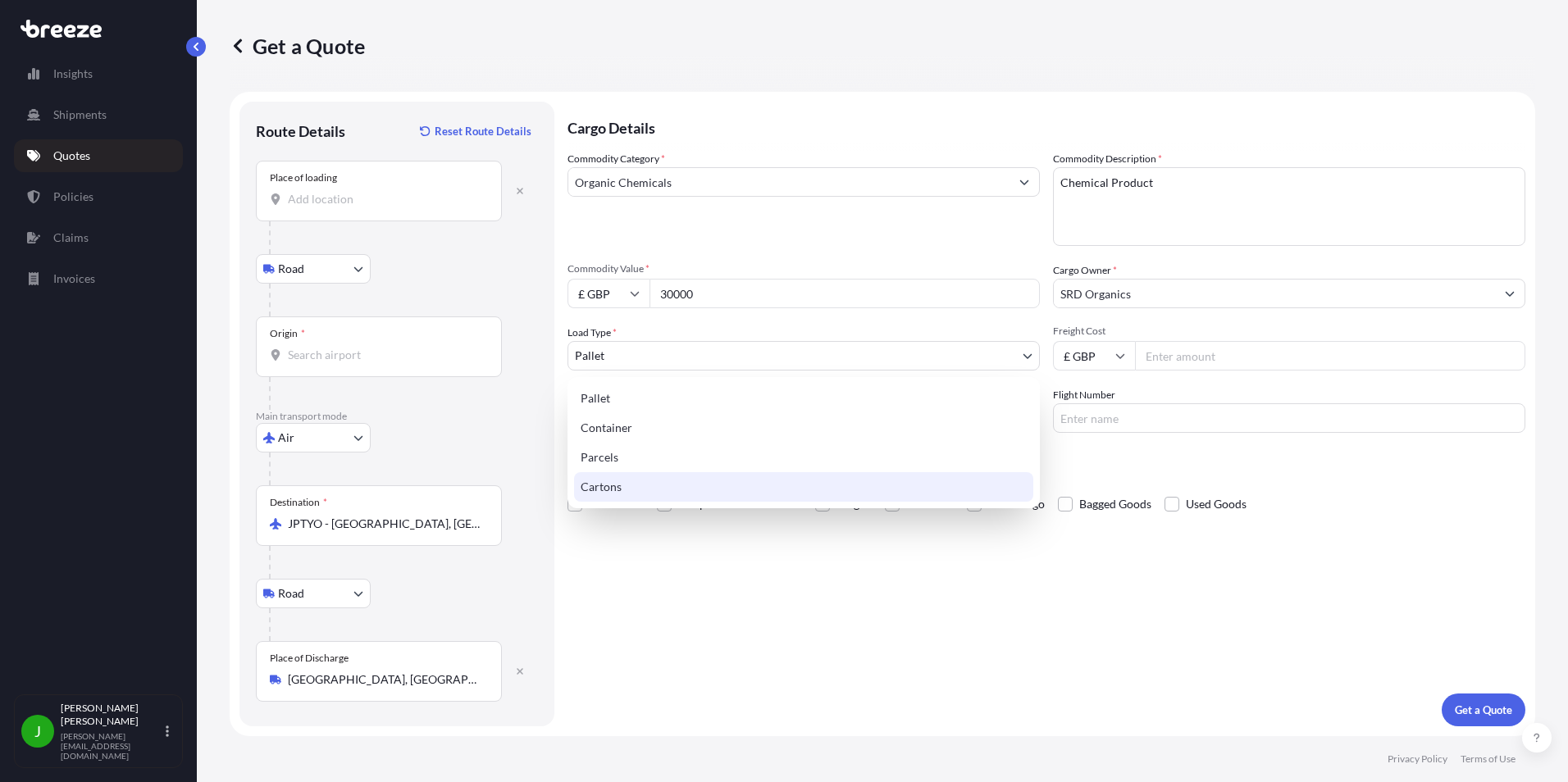
click at [612, 477] on div "Cartons" at bounding box center [804, 487] width 459 height 30
select select "4"
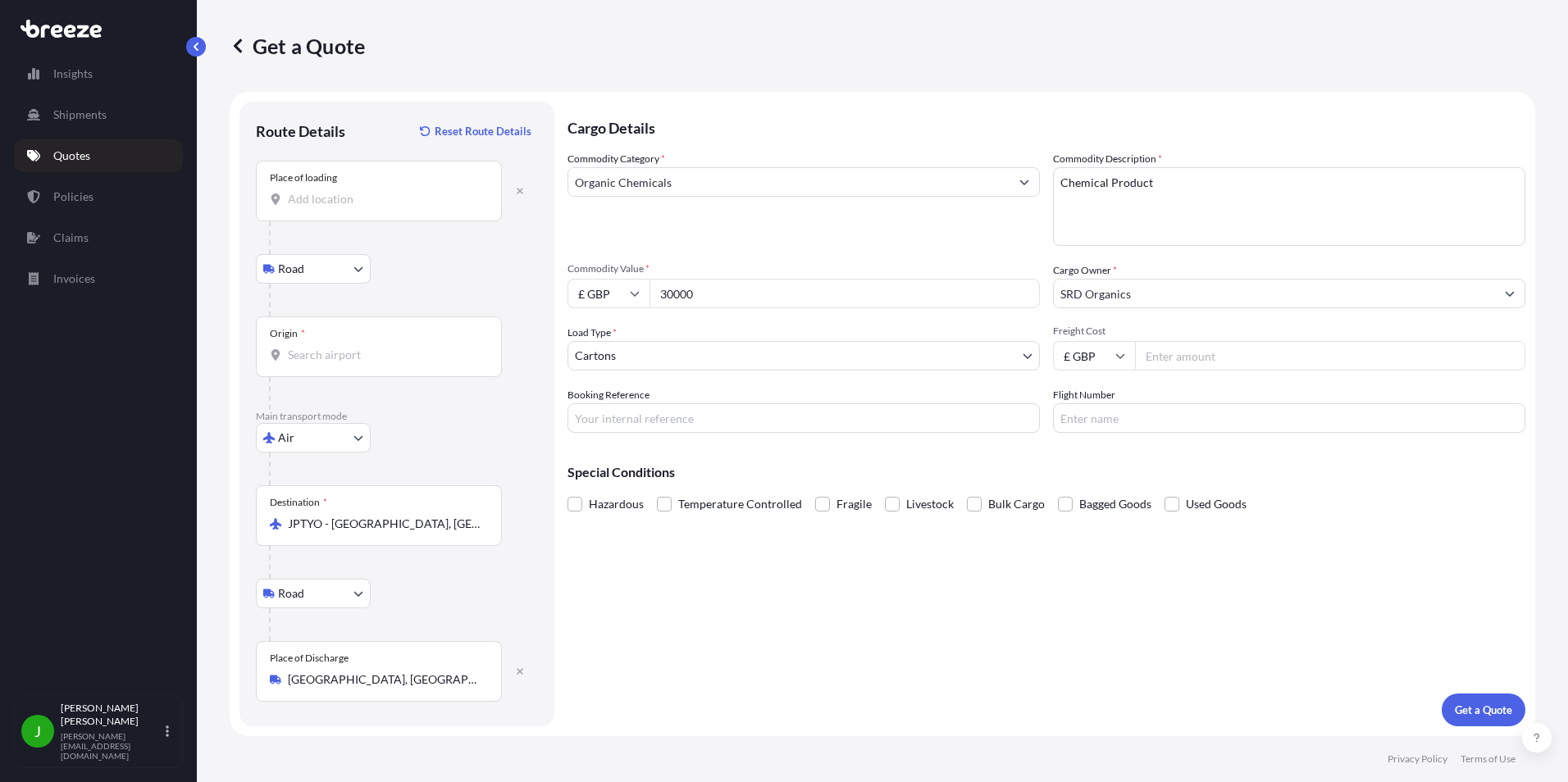
click at [1188, 357] on input "Freight Cost" at bounding box center [1330, 356] width 390 height 30
type input "450"
click at [878, 450] on div "Special Conditions Hazardous Temperature Controlled Fragile Livestock Bulk Carg…" at bounding box center [1045, 481] width 957 height 70
click at [1464, 710] on p "Get a Quote" at bounding box center [1483, 710] width 57 height 17
click at [294, 365] on div "Origin *" at bounding box center [378, 347] width 246 height 61
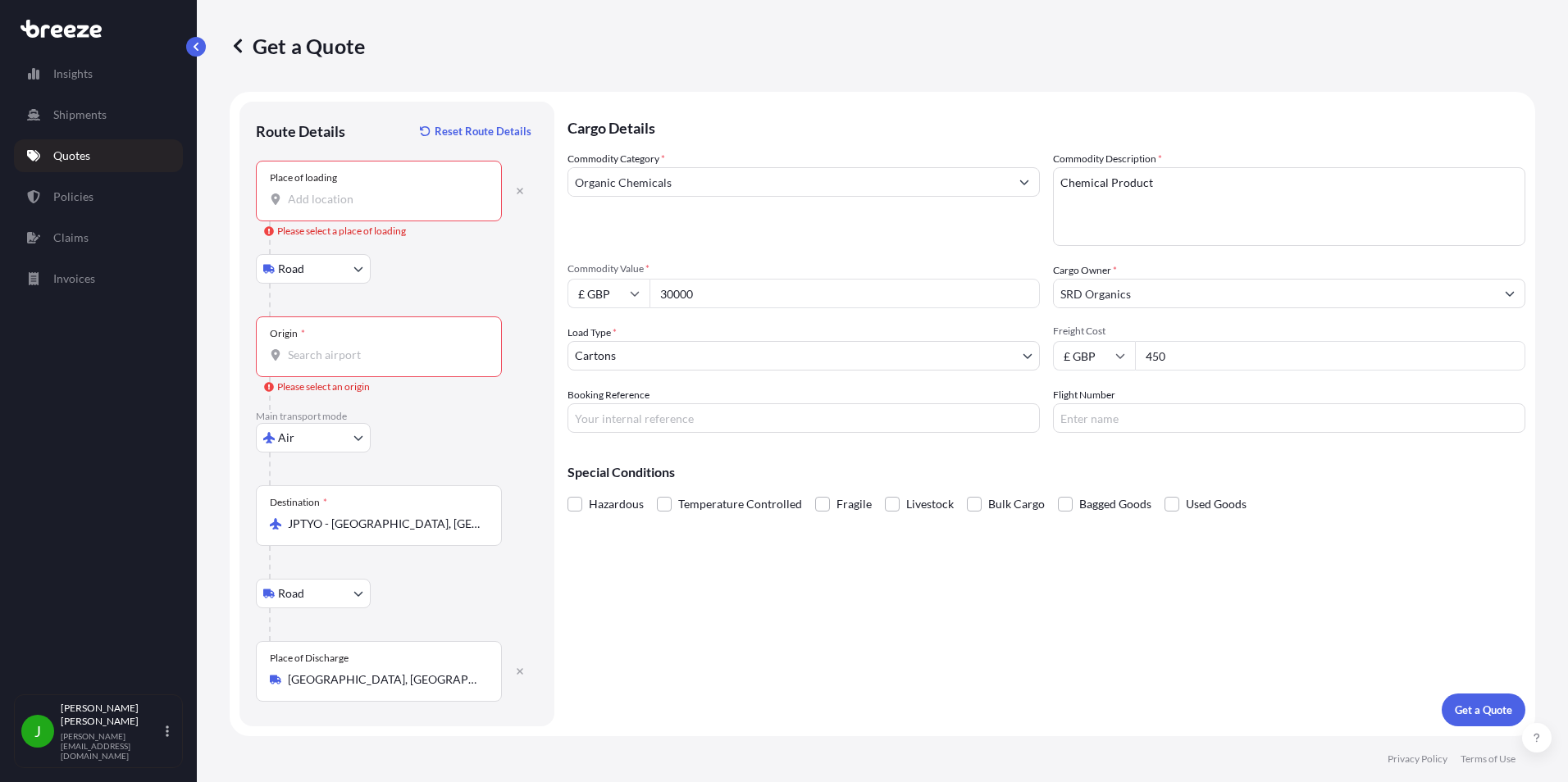
click at [294, 364] on input "Origin * Please select an origin" at bounding box center [384, 355] width 193 height 17
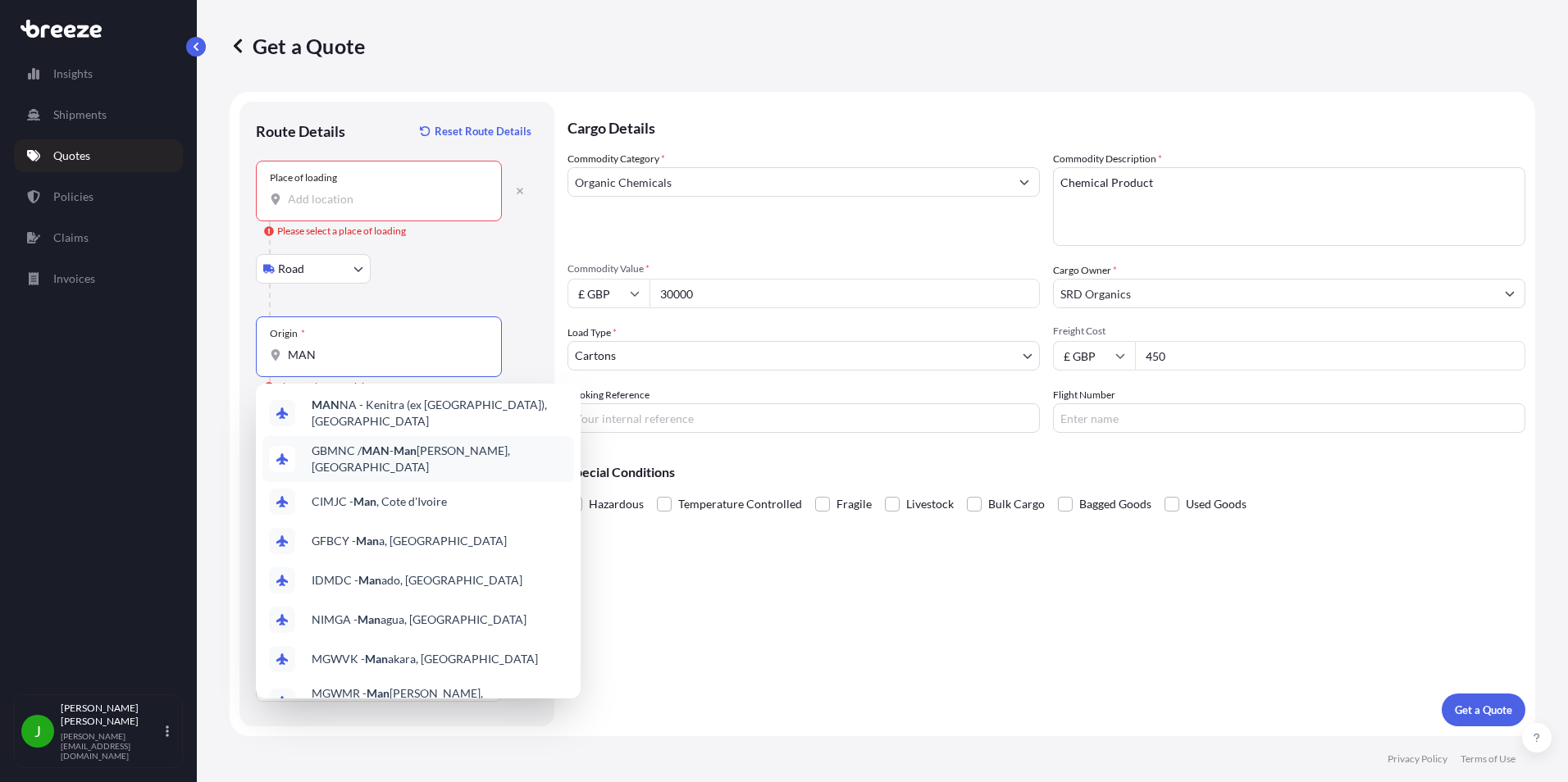
click at [397, 449] on span "GBMNC / MAN - Man [PERSON_NAME], [GEOGRAPHIC_DATA]" at bounding box center [439, 459] width 256 height 33
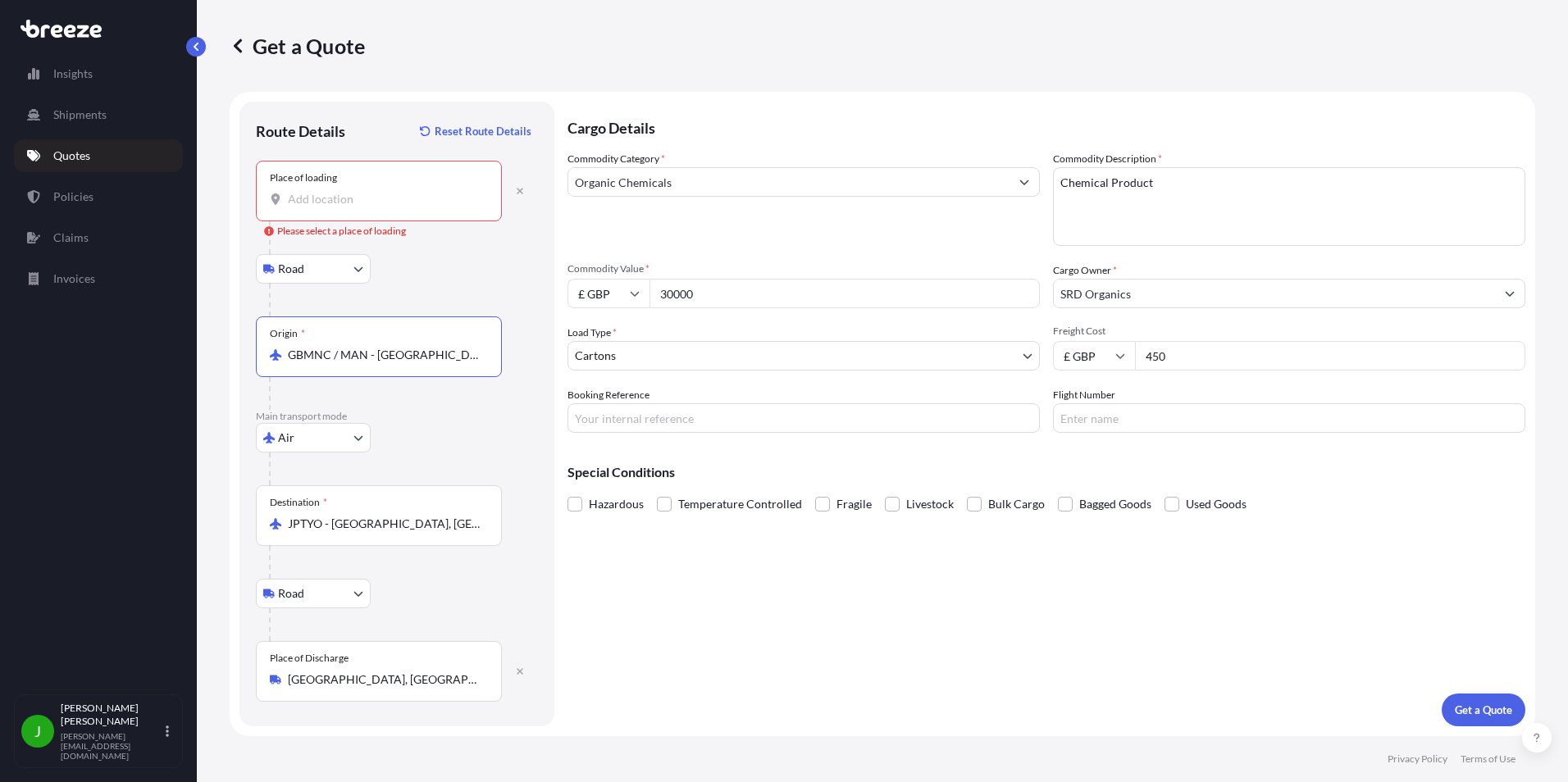
type input "GBMNC / MAN - [GEOGRAPHIC_DATA], [GEOGRAPHIC_DATA]"
click at [305, 207] on input "Place of loading Please select a place of loading" at bounding box center [384, 199] width 193 height 17
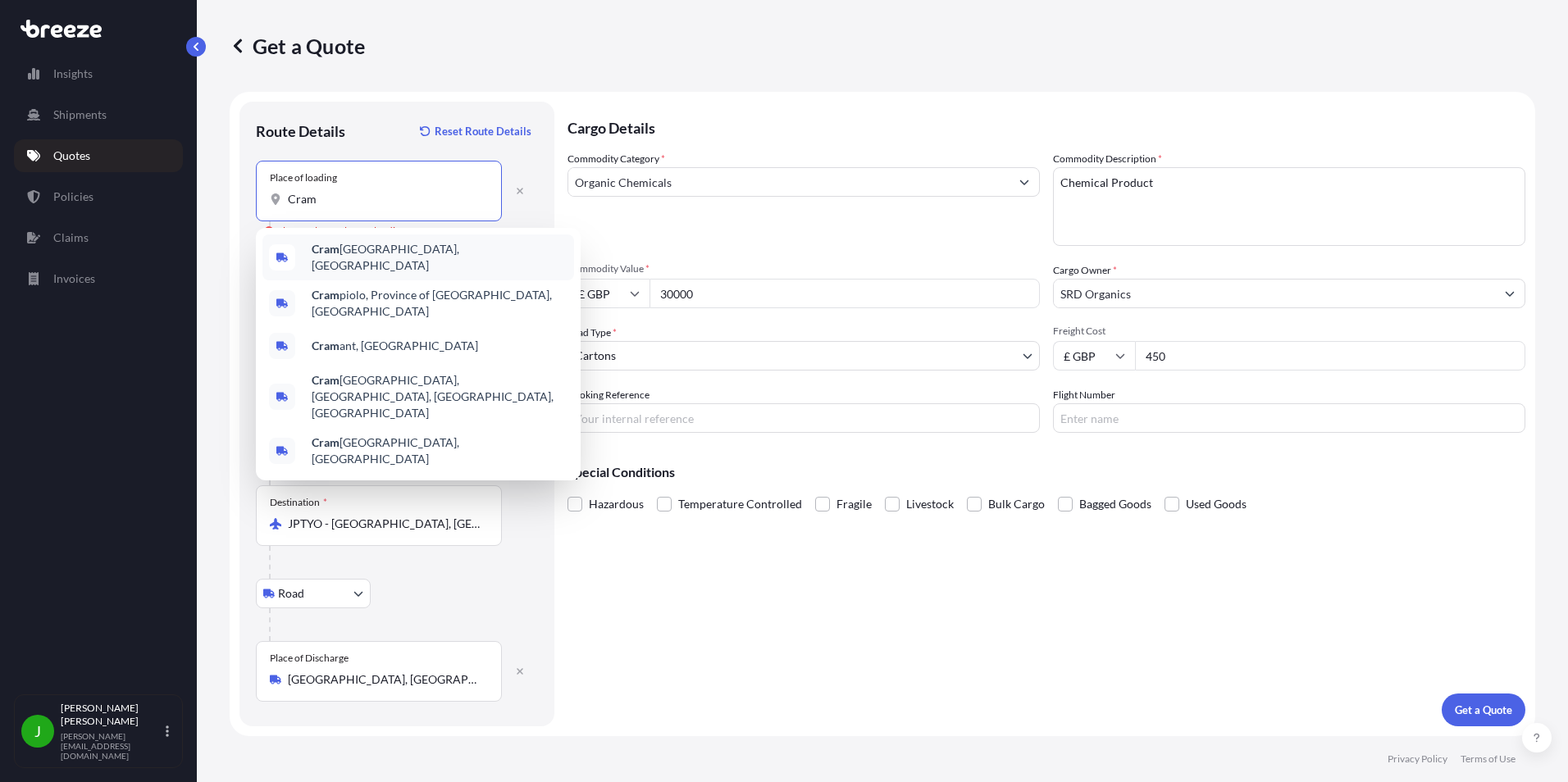
click at [348, 252] on span "[PERSON_NAME], [GEOGRAPHIC_DATA]" at bounding box center [439, 257] width 256 height 33
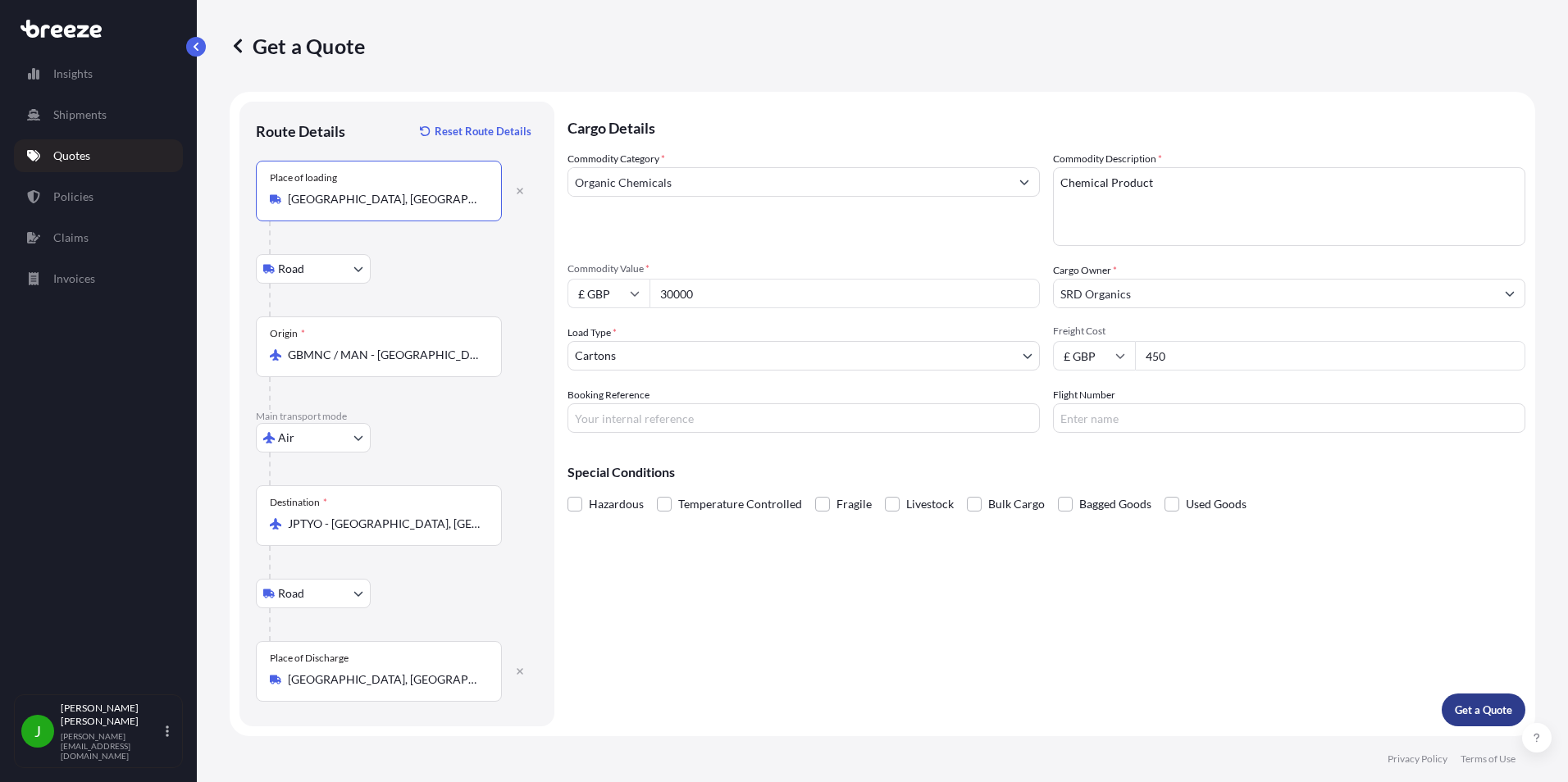
type input "[GEOGRAPHIC_DATA], [GEOGRAPHIC_DATA]"
click at [1483, 716] on p "Get a Quote" at bounding box center [1483, 710] width 57 height 17
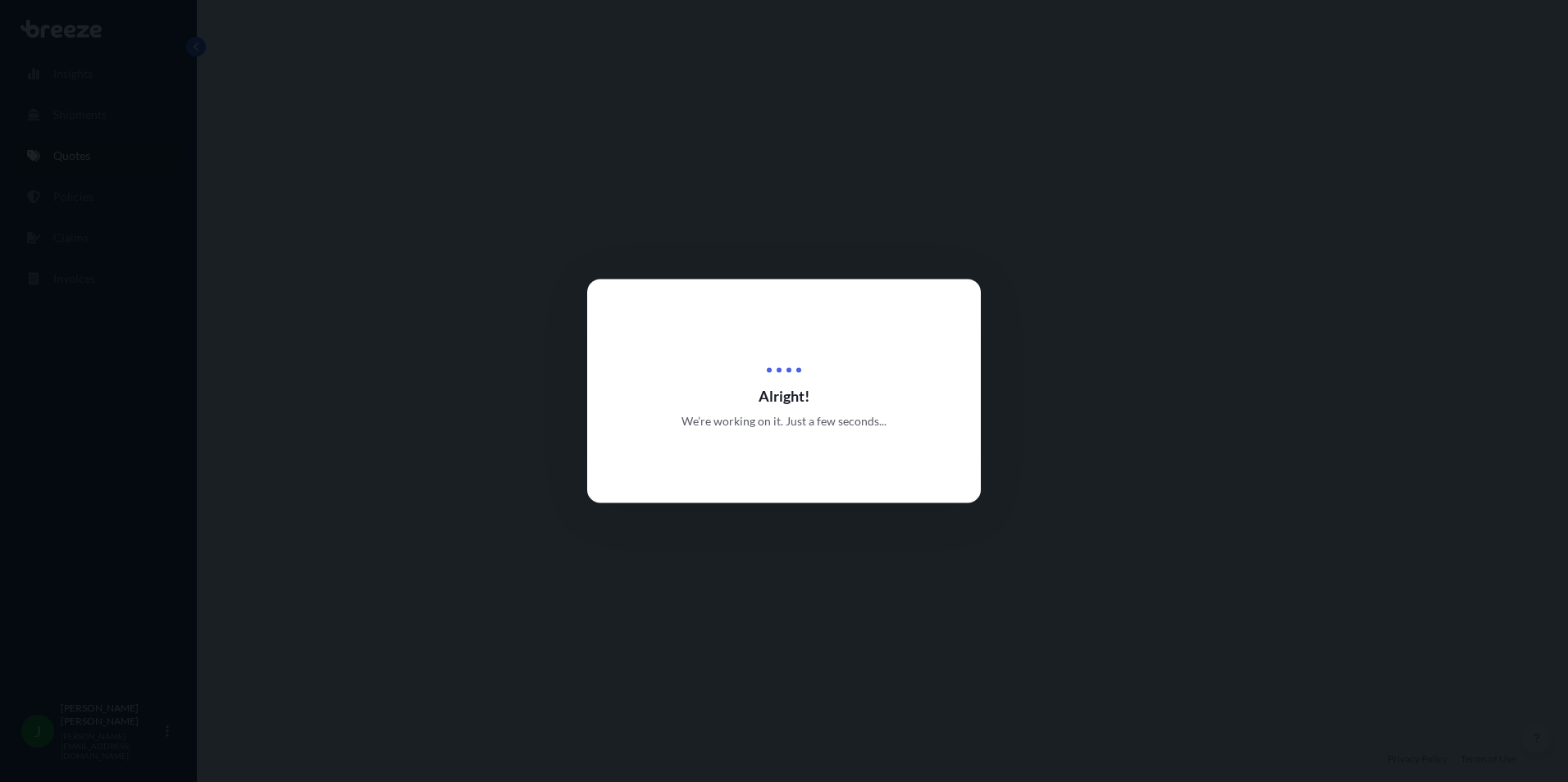
select select "Road"
select select "Air"
select select "Road"
select select "4"
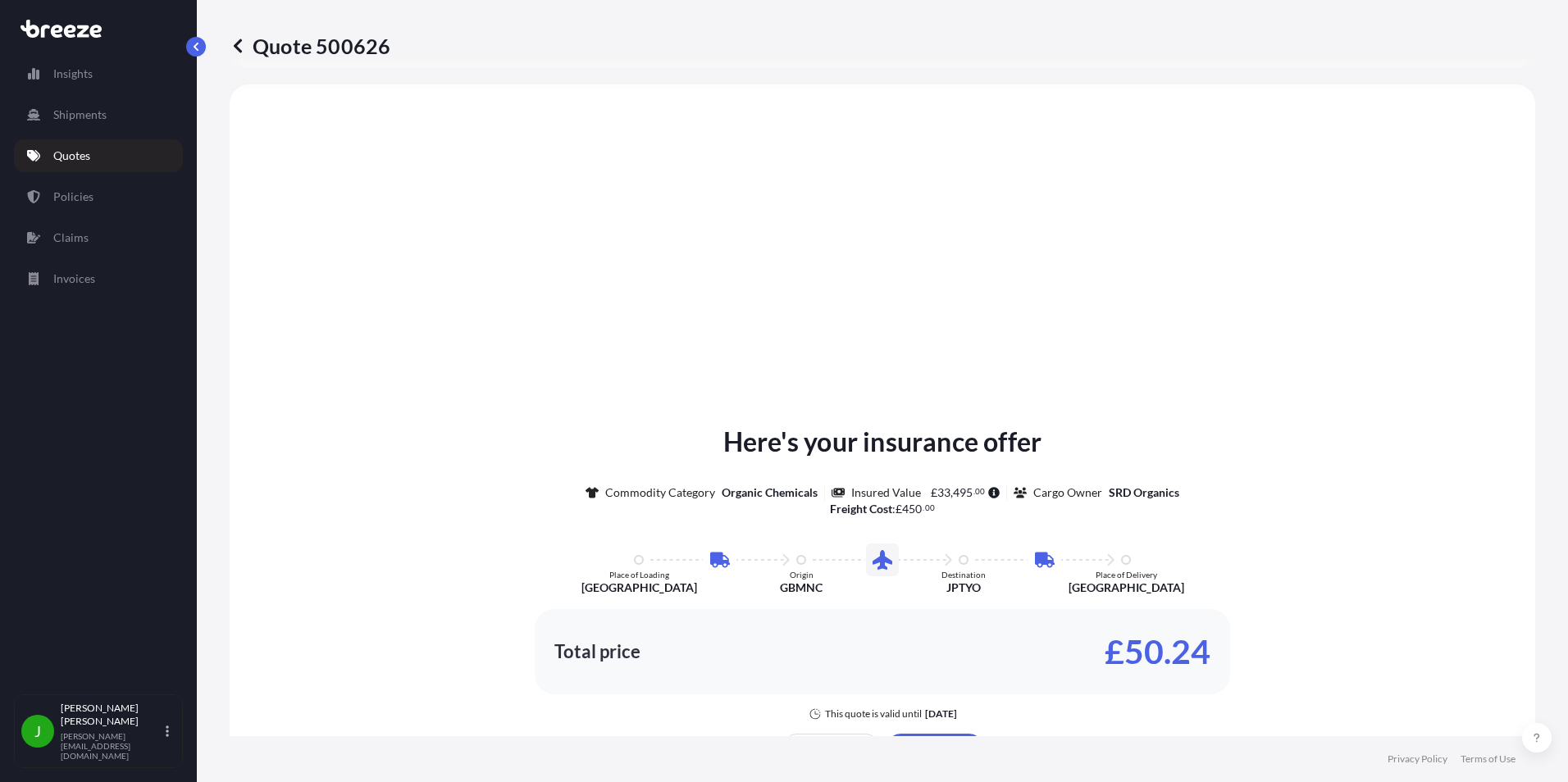
scroll to position [656, 0]
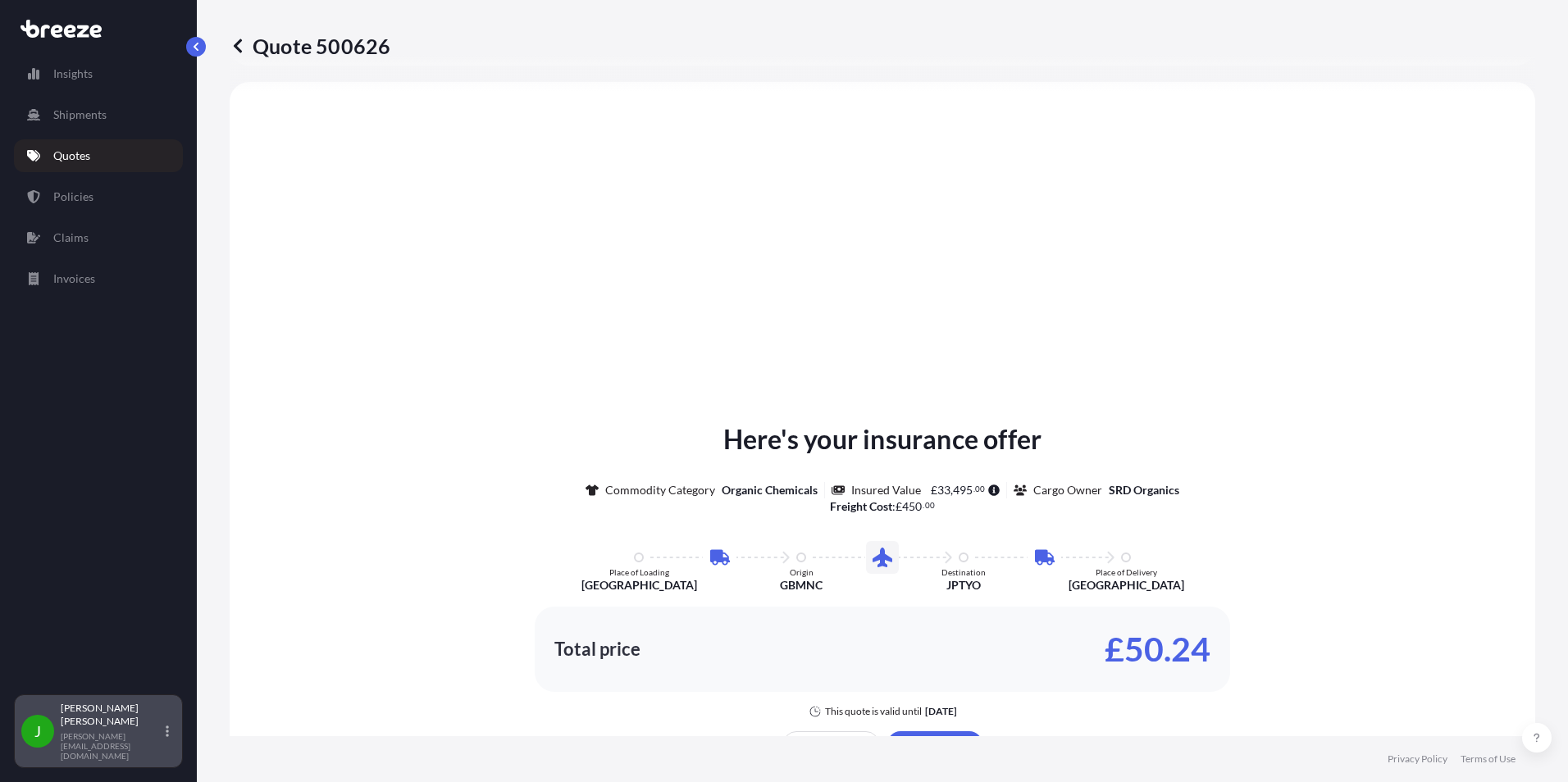
click at [141, 750] on p "[PERSON_NAME][EMAIL_ADDRESS][DOMAIN_NAME]" at bounding box center [111, 746] width 102 height 30
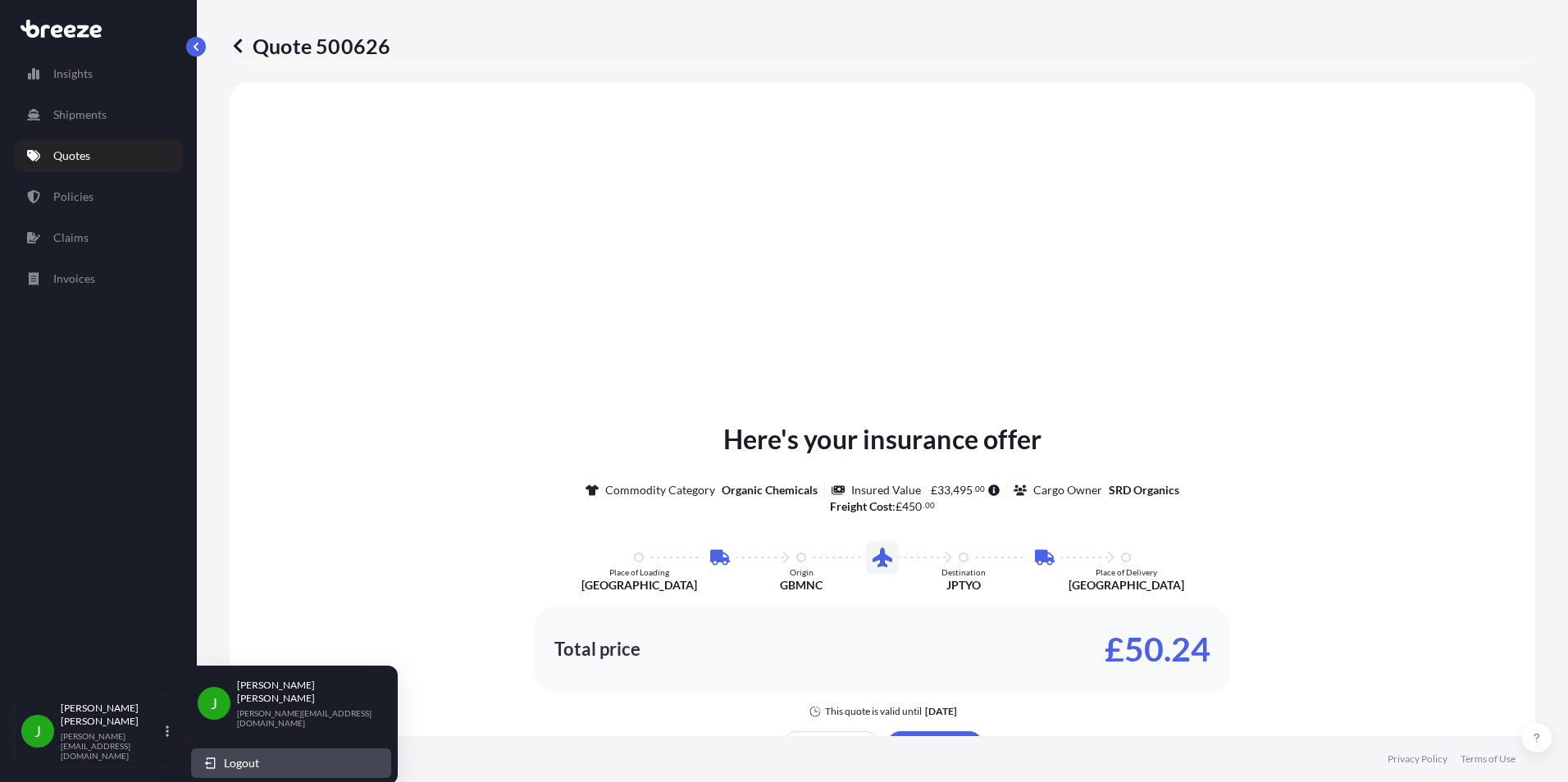
click at [257, 755] on span "Logout" at bounding box center [241, 763] width 36 height 17
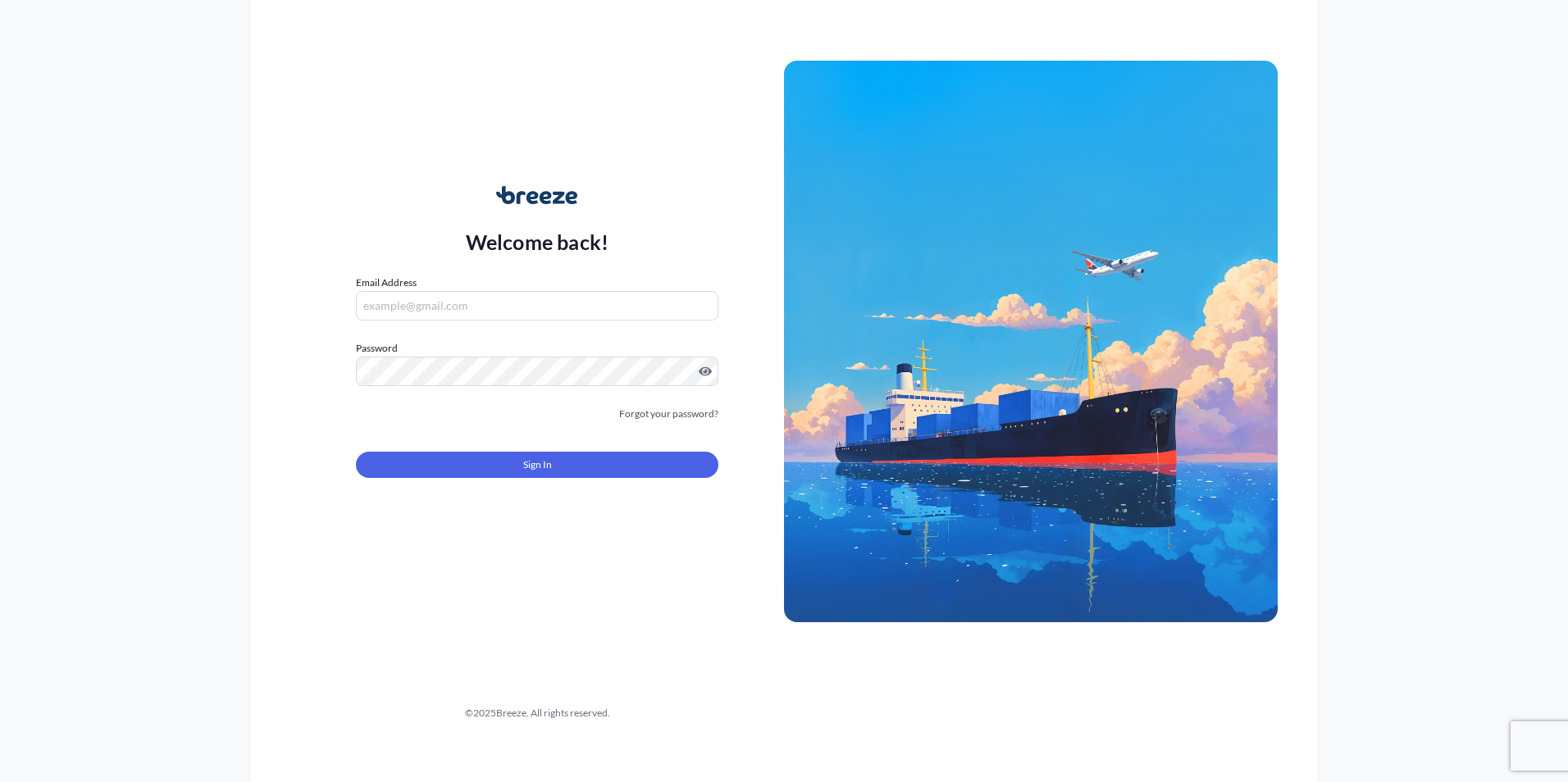
type input "[PERSON_NAME][EMAIL_ADDRESS][DOMAIN_NAME]"
